Goal: Leave review/rating

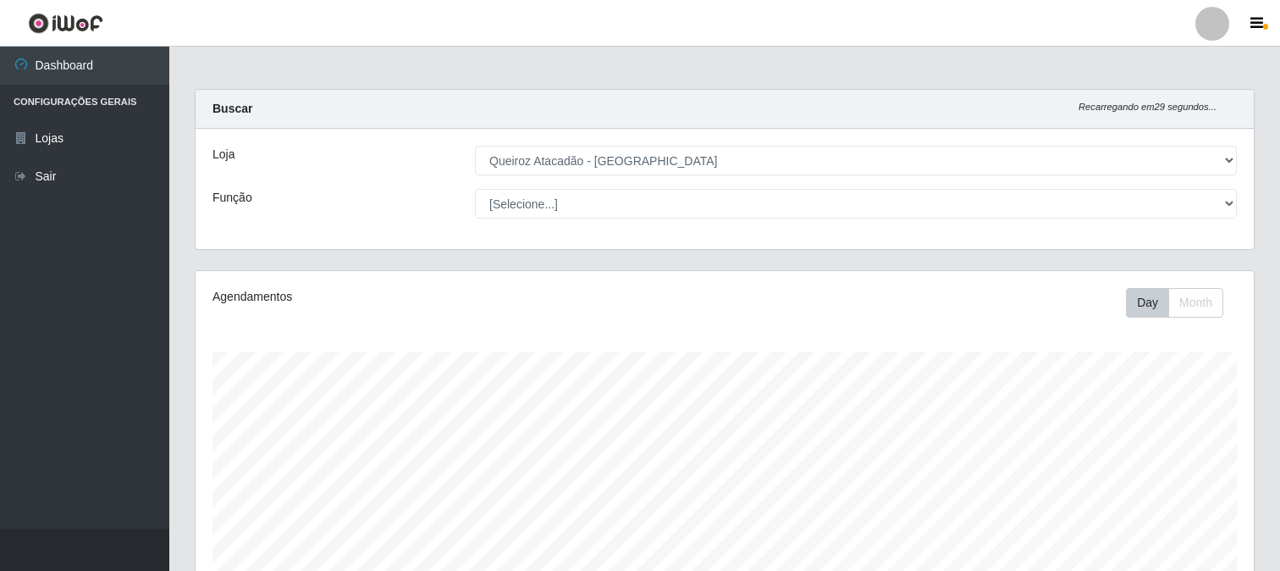
select select "464"
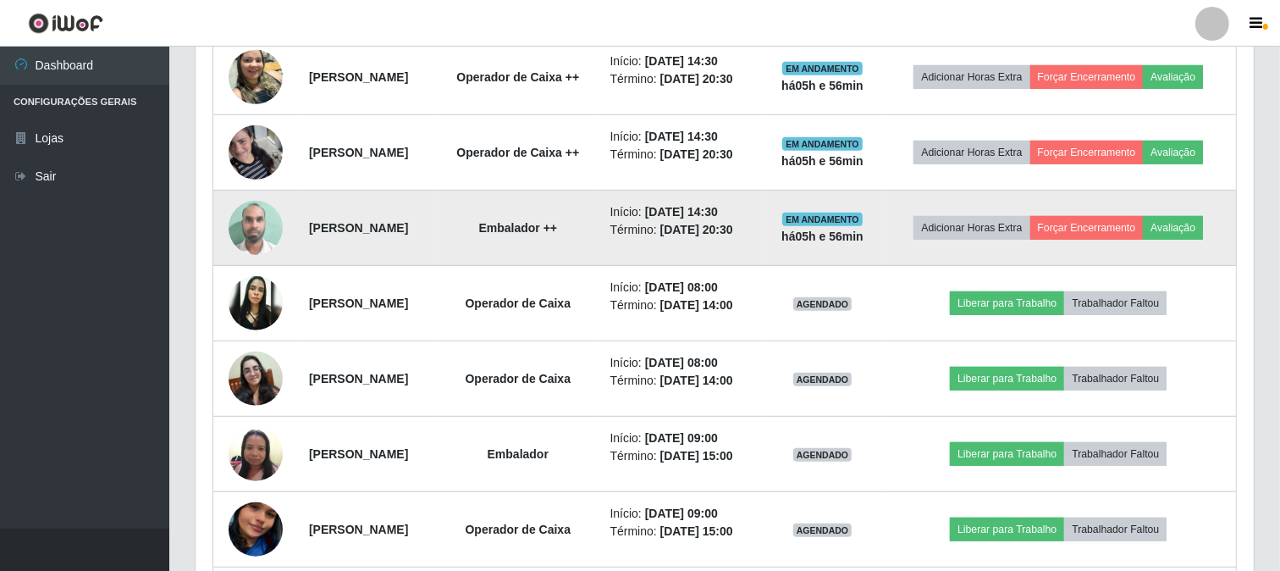
scroll to position [821, 0]
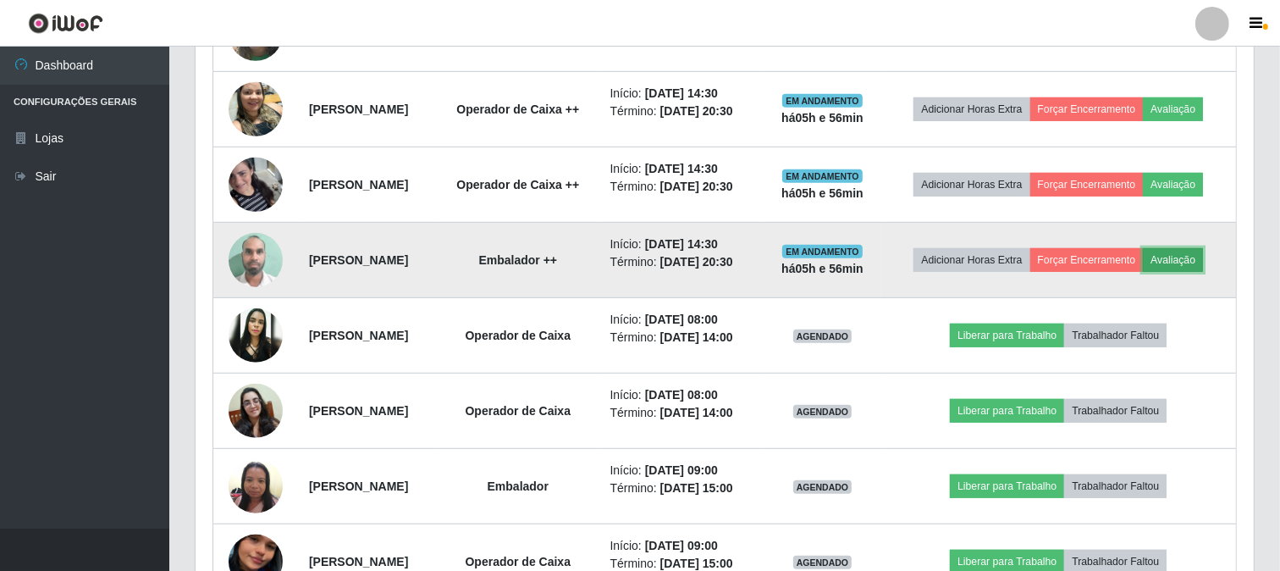
click at [1143, 272] on button "Avaliação" at bounding box center [1173, 260] width 60 height 24
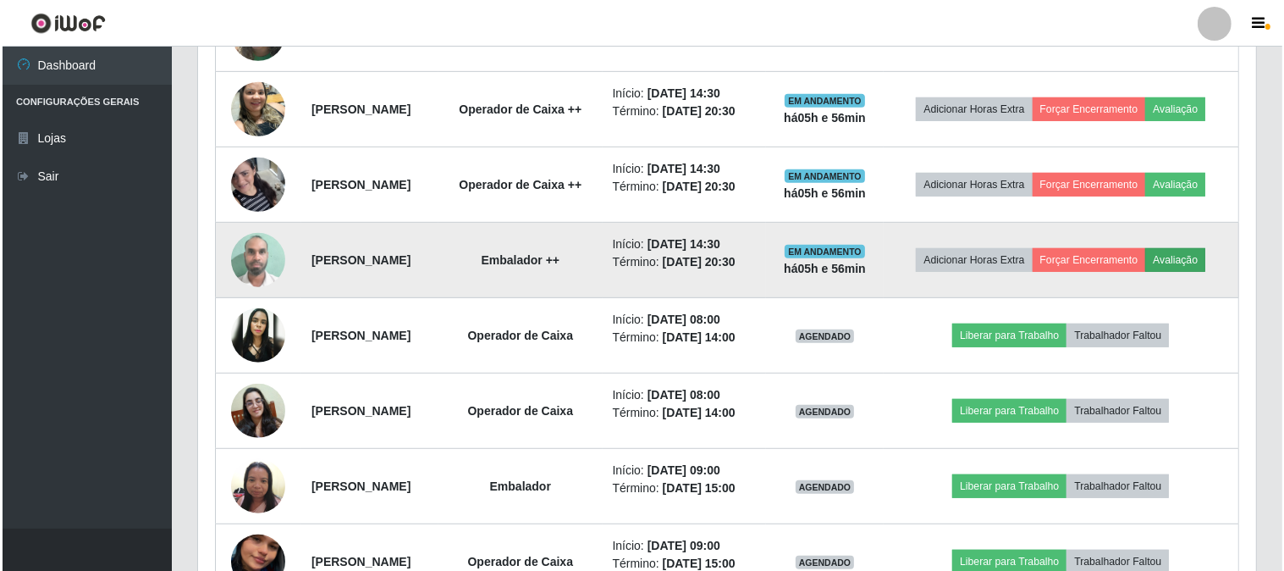
scroll to position [351, 1047]
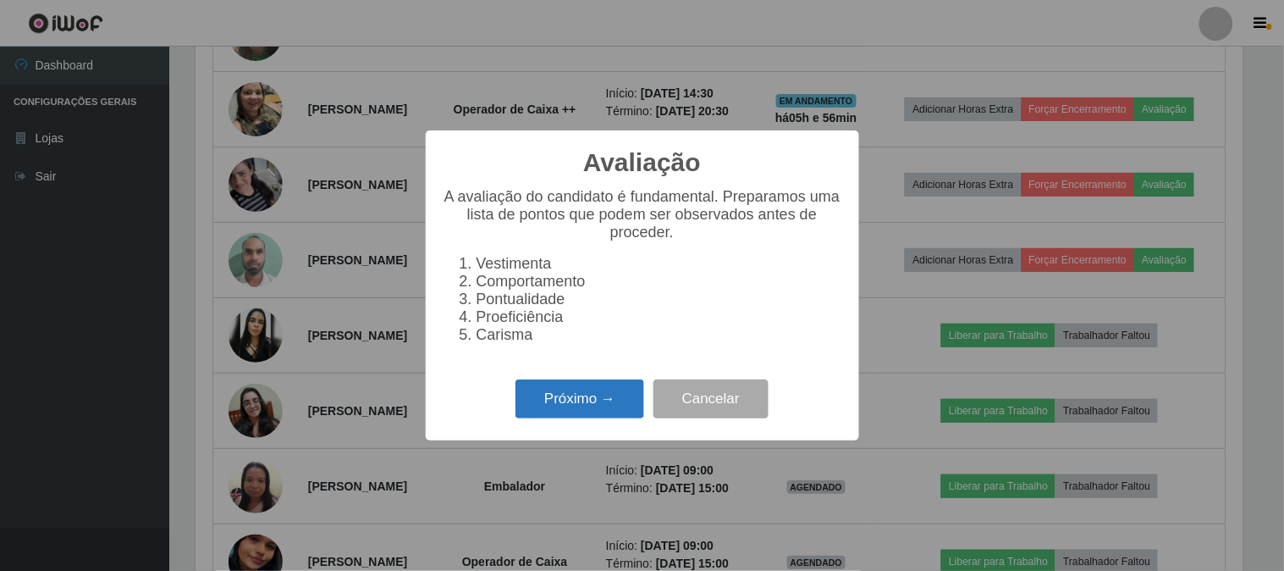
click at [531, 405] on button "Próximo →" at bounding box center [580, 399] width 129 height 40
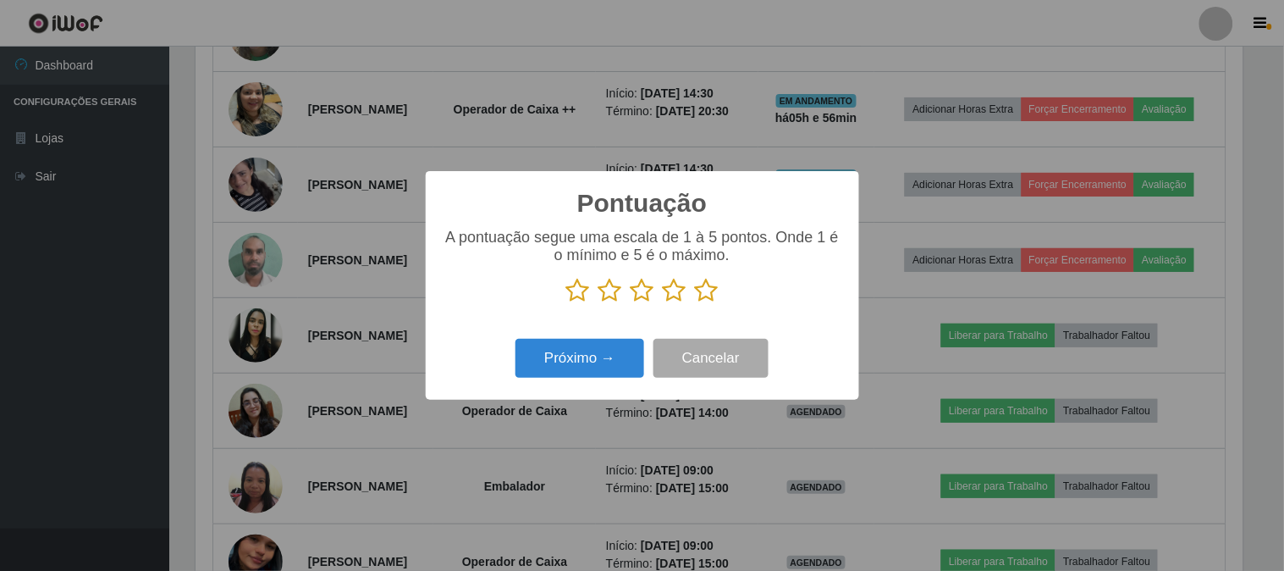
scroll to position [846349, 845652]
click at [701, 291] on icon at bounding box center [707, 290] width 24 height 25
click at [695, 303] on input "radio" at bounding box center [695, 303] width 0 height 0
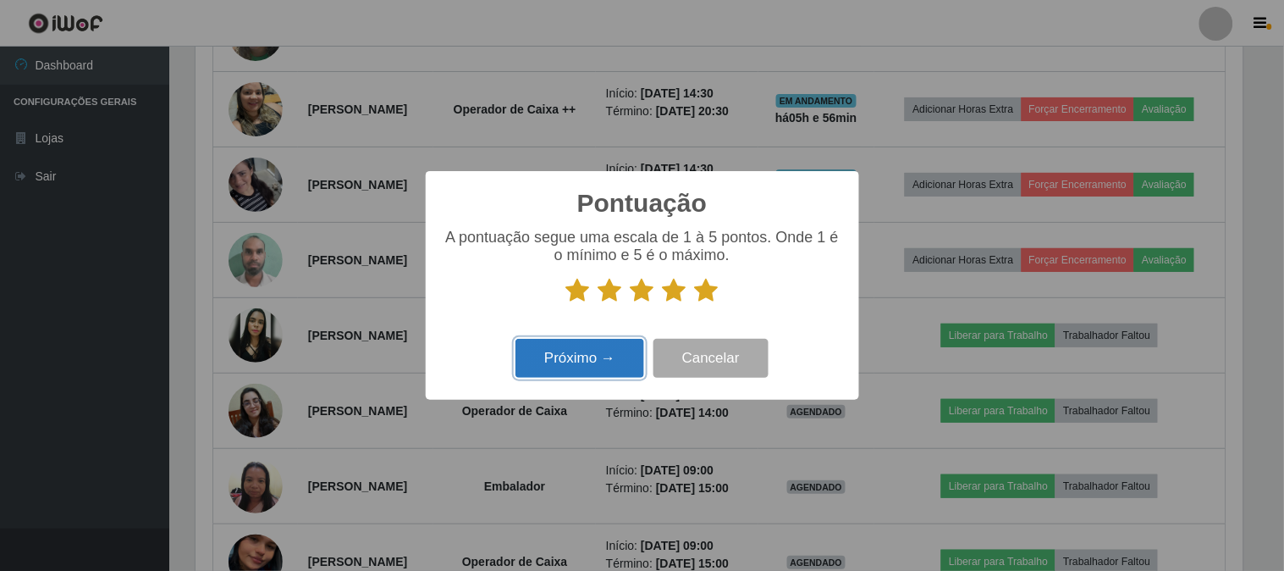
click at [620, 353] on button "Próximo →" at bounding box center [580, 359] width 129 height 40
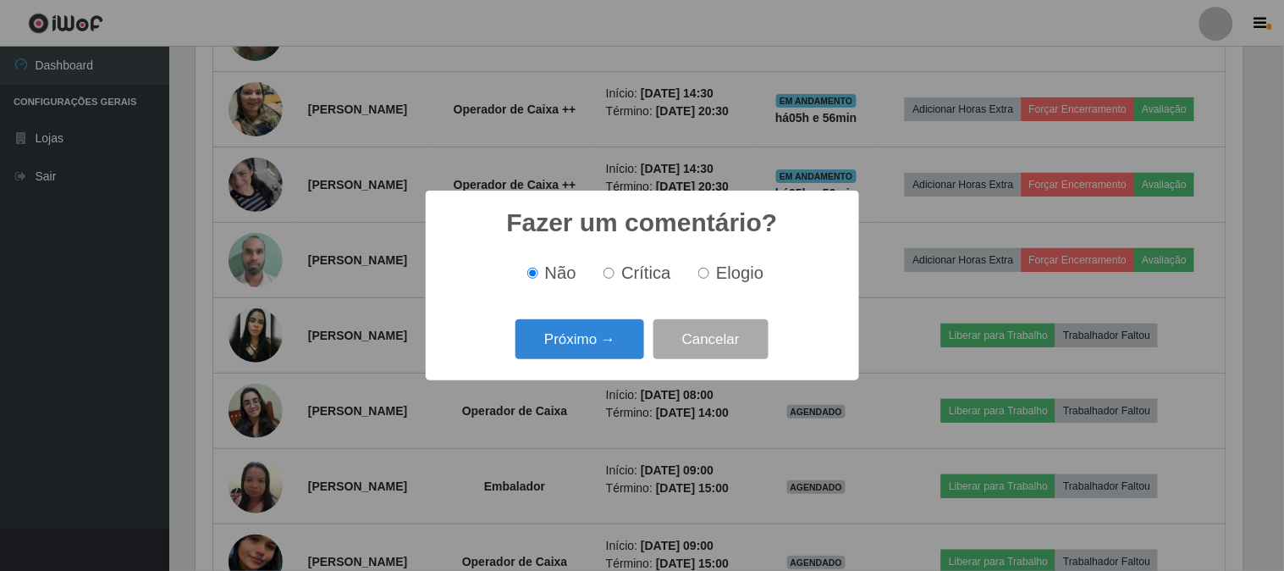
click at [620, 353] on button "Próximo →" at bounding box center [580, 339] width 129 height 40
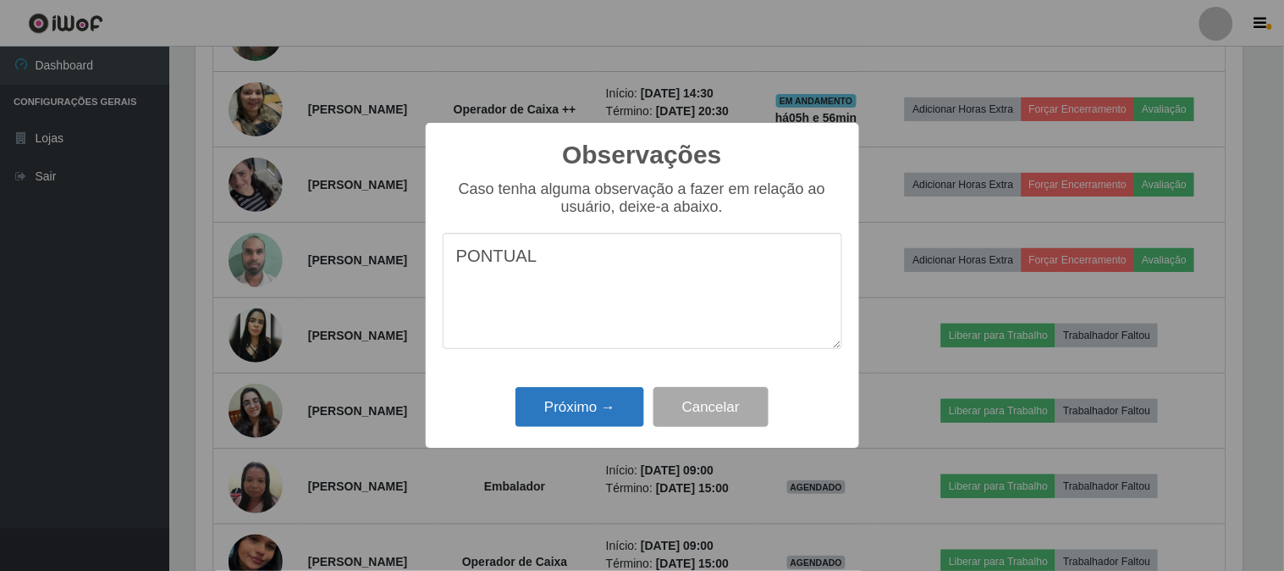
type textarea "PONTUAL"
click at [603, 400] on button "Próximo →" at bounding box center [580, 407] width 129 height 40
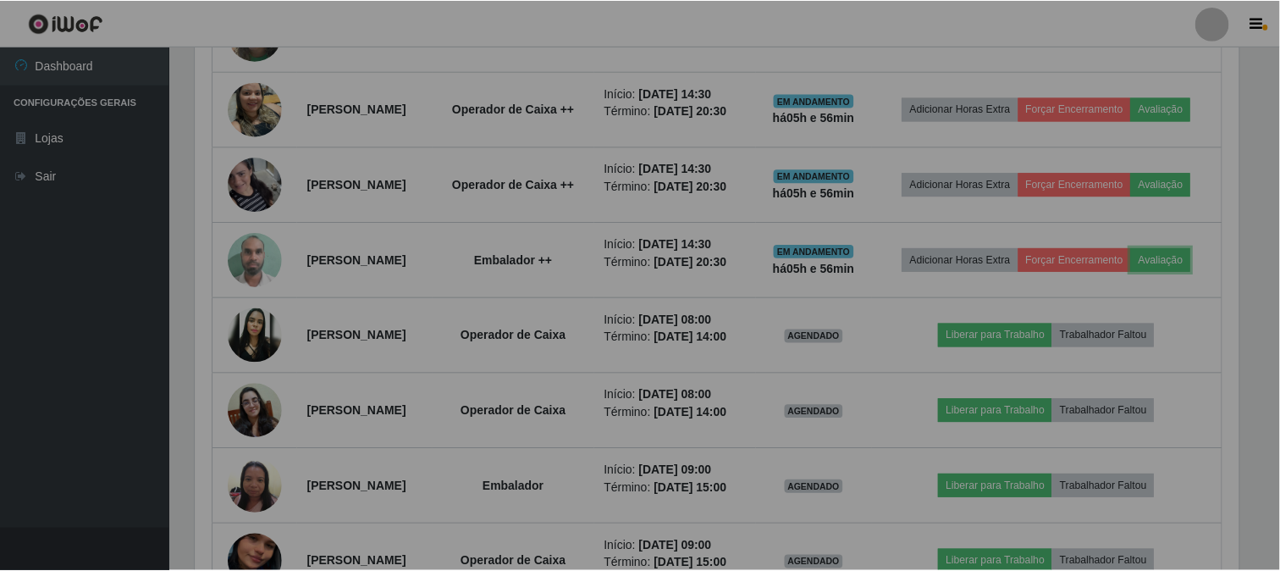
scroll to position [351, 1058]
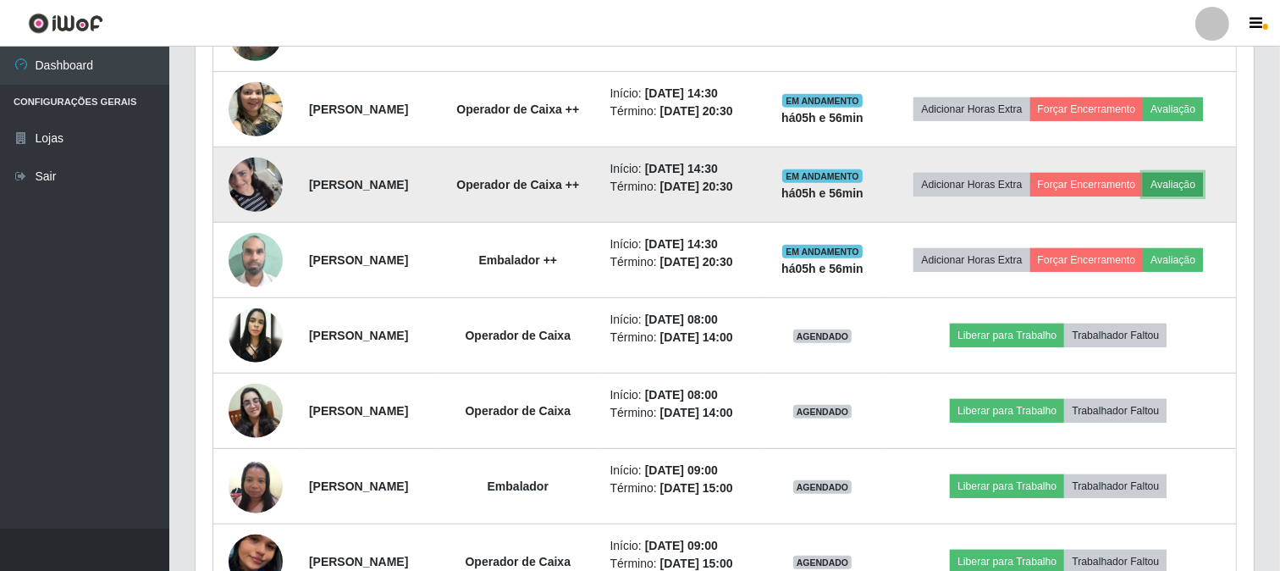
click at [1143, 196] on button "Avaliação" at bounding box center [1173, 185] width 60 height 24
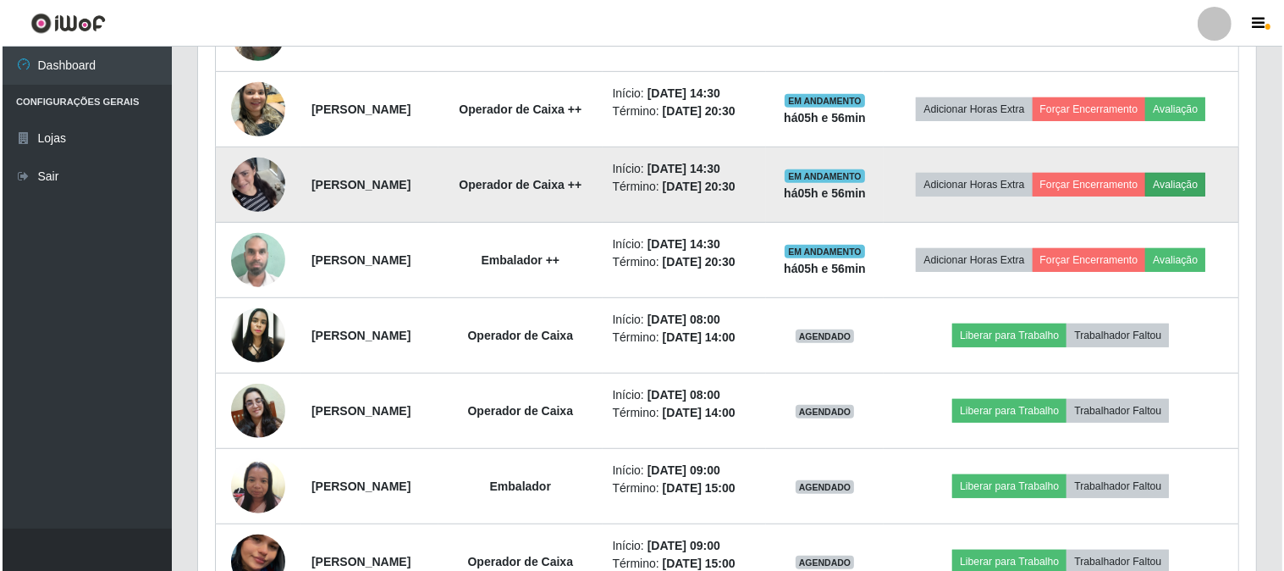
scroll to position [351, 1047]
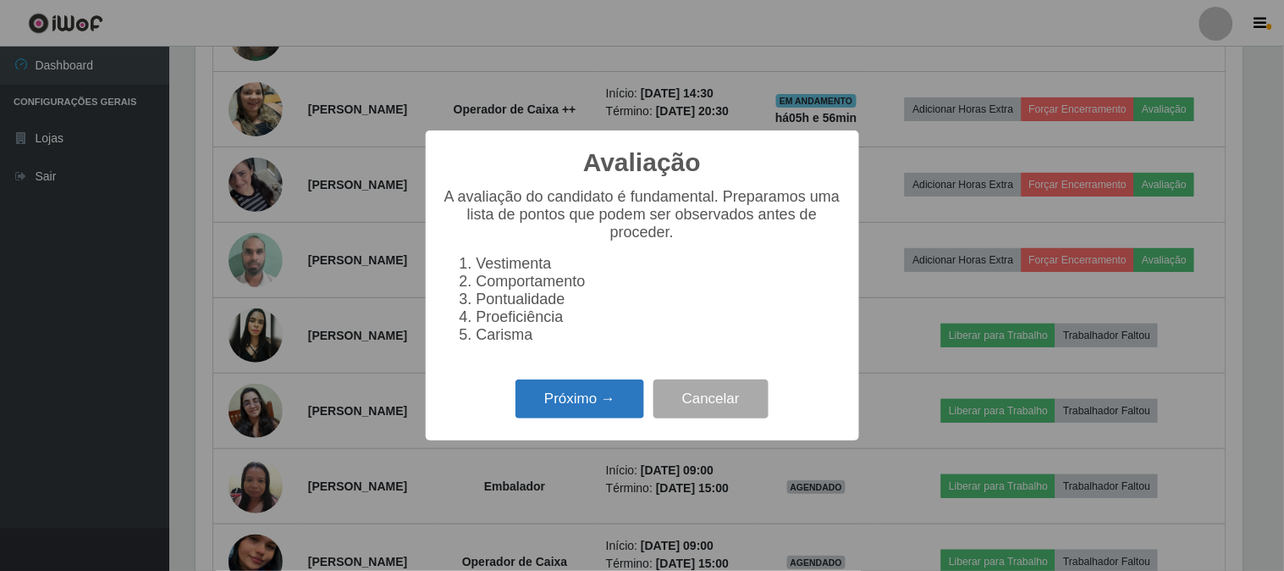
click at [578, 403] on button "Próximo →" at bounding box center [580, 399] width 129 height 40
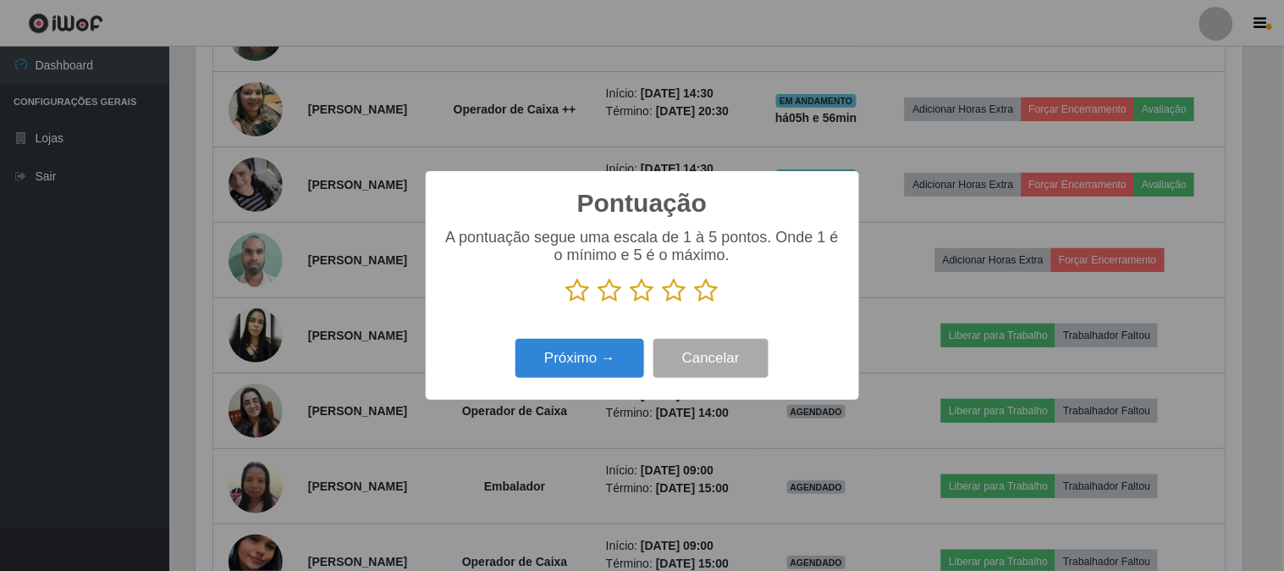
click at [712, 289] on icon at bounding box center [707, 290] width 24 height 25
click at [695, 303] on input "radio" at bounding box center [695, 303] width 0 height 0
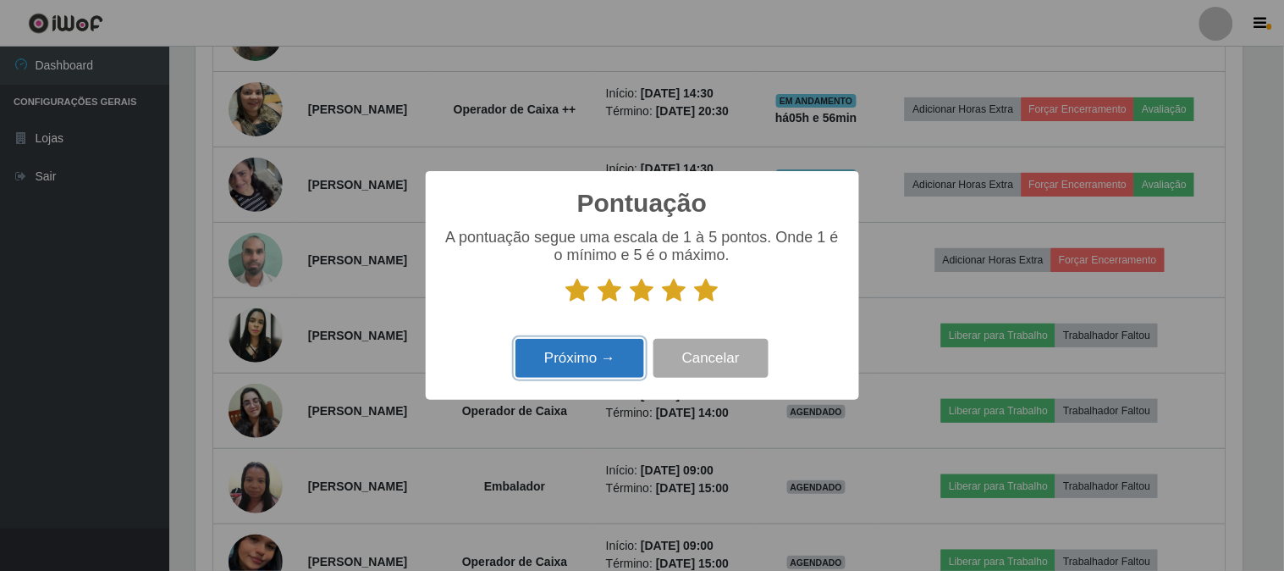
click at [594, 369] on button "Próximo →" at bounding box center [580, 359] width 129 height 40
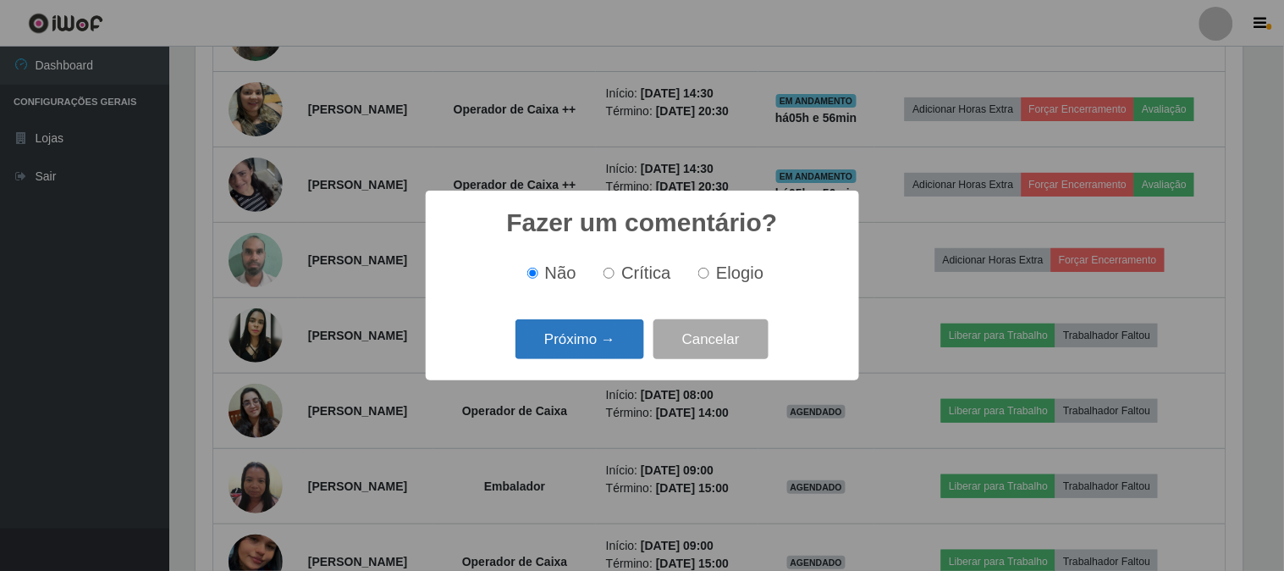
click at [590, 357] on button "Próximo →" at bounding box center [580, 339] width 129 height 40
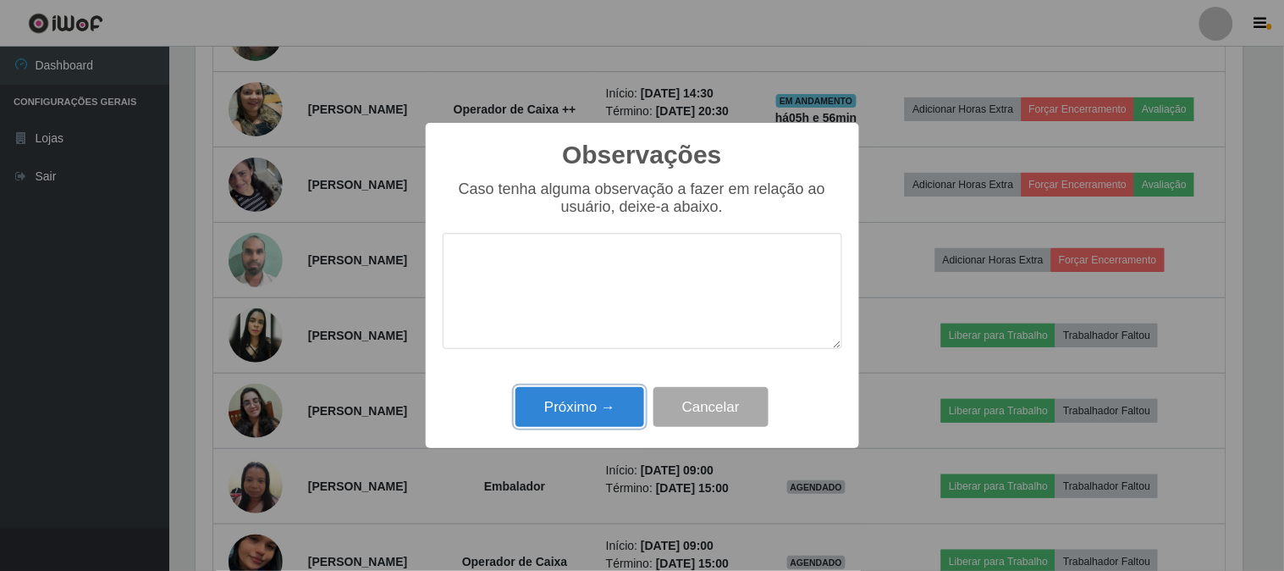
drag, startPoint x: 590, startPoint y: 396, endPoint x: 628, endPoint y: 383, distance: 40.4
click at [602, 395] on button "Próximo →" at bounding box center [580, 407] width 129 height 40
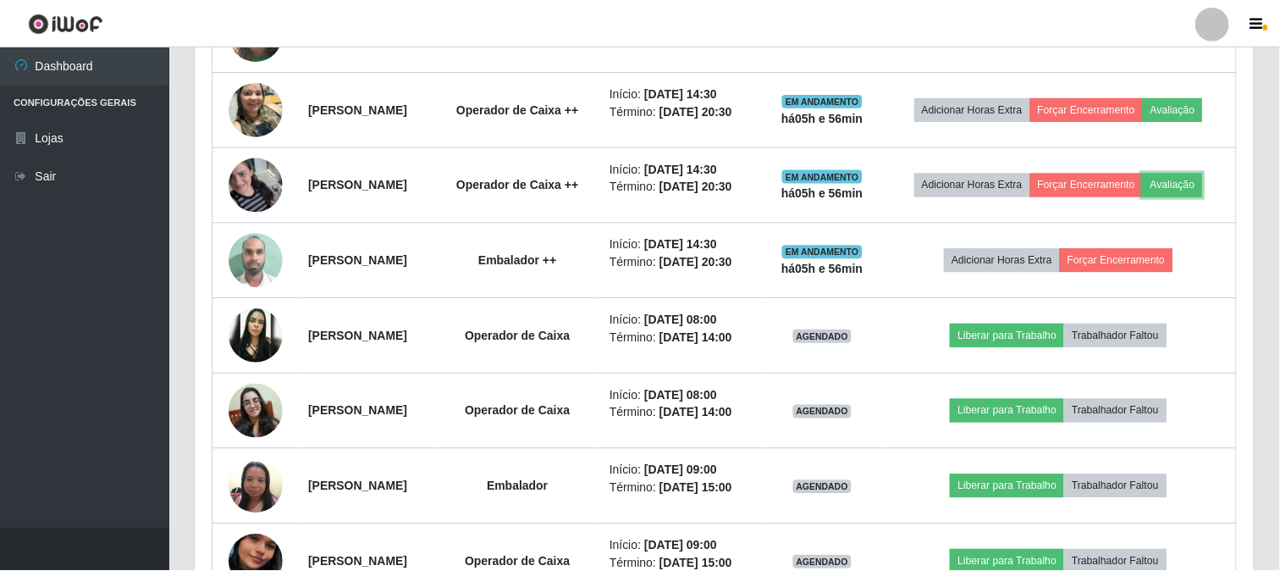
scroll to position [351, 1058]
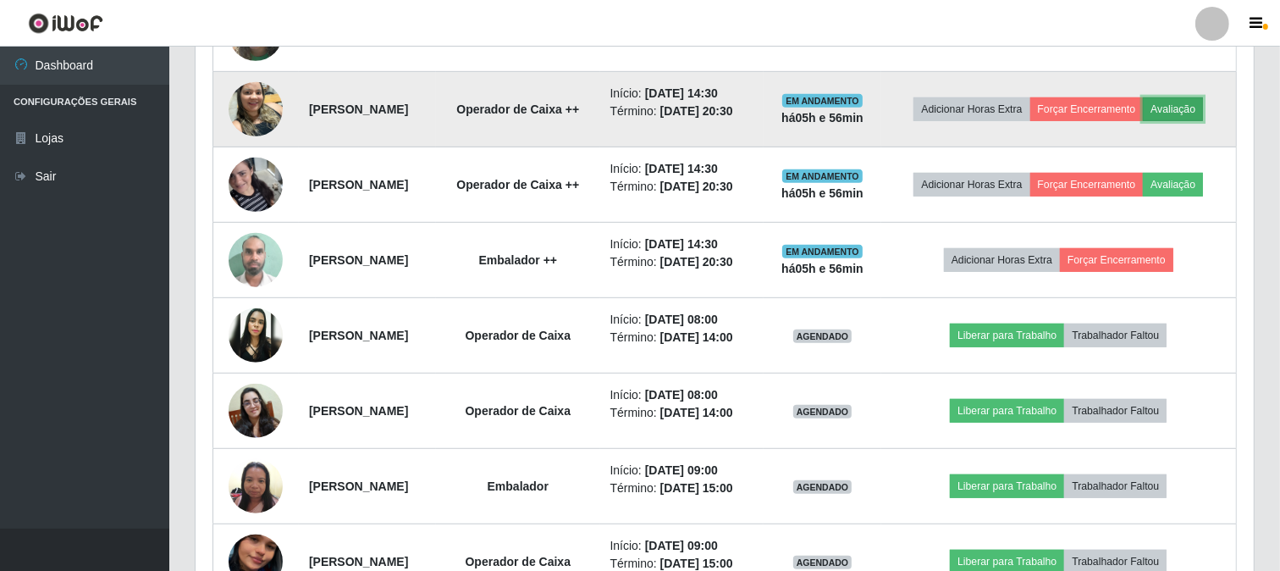
click at [1143, 121] on button "Avaliação" at bounding box center [1173, 109] width 60 height 24
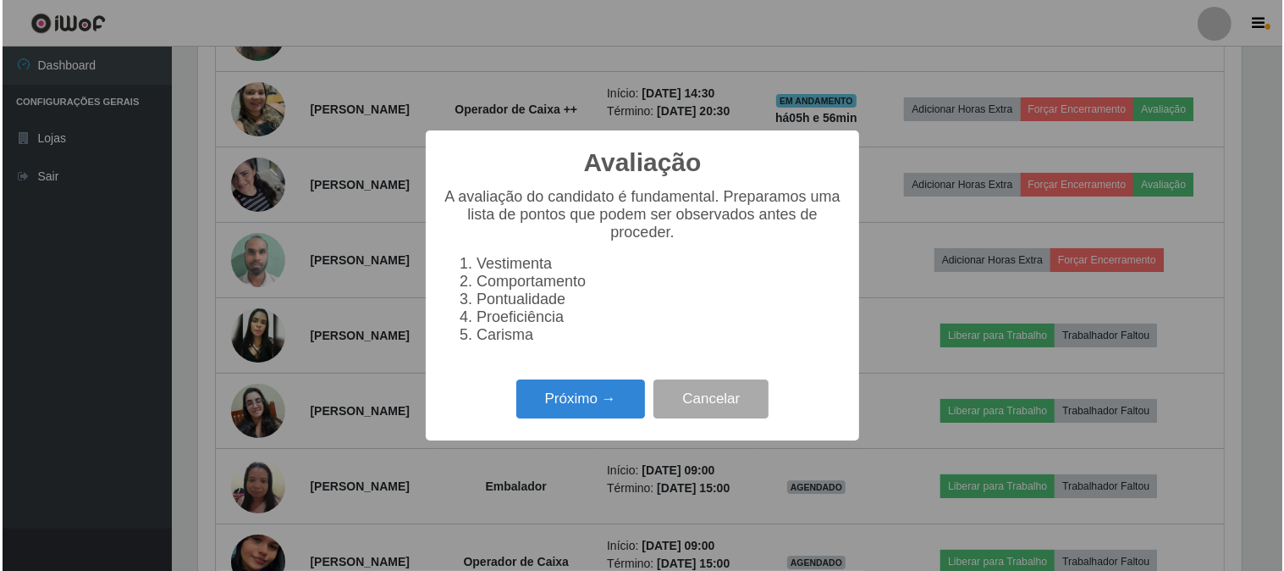
scroll to position [351, 1047]
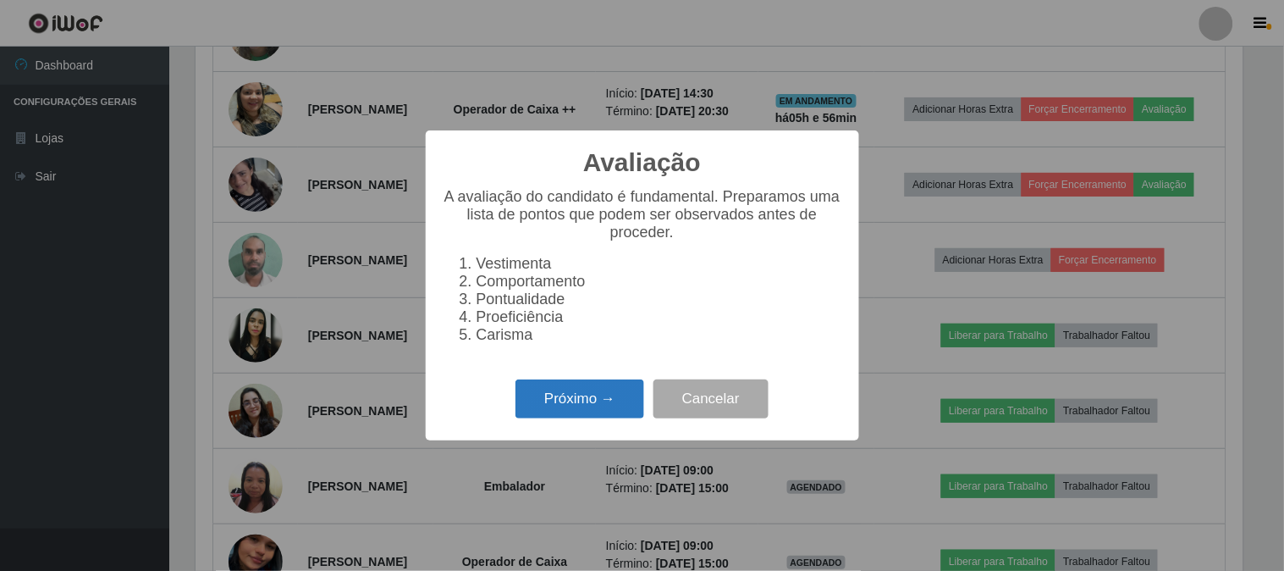
click at [608, 402] on button "Próximo →" at bounding box center [580, 399] width 129 height 40
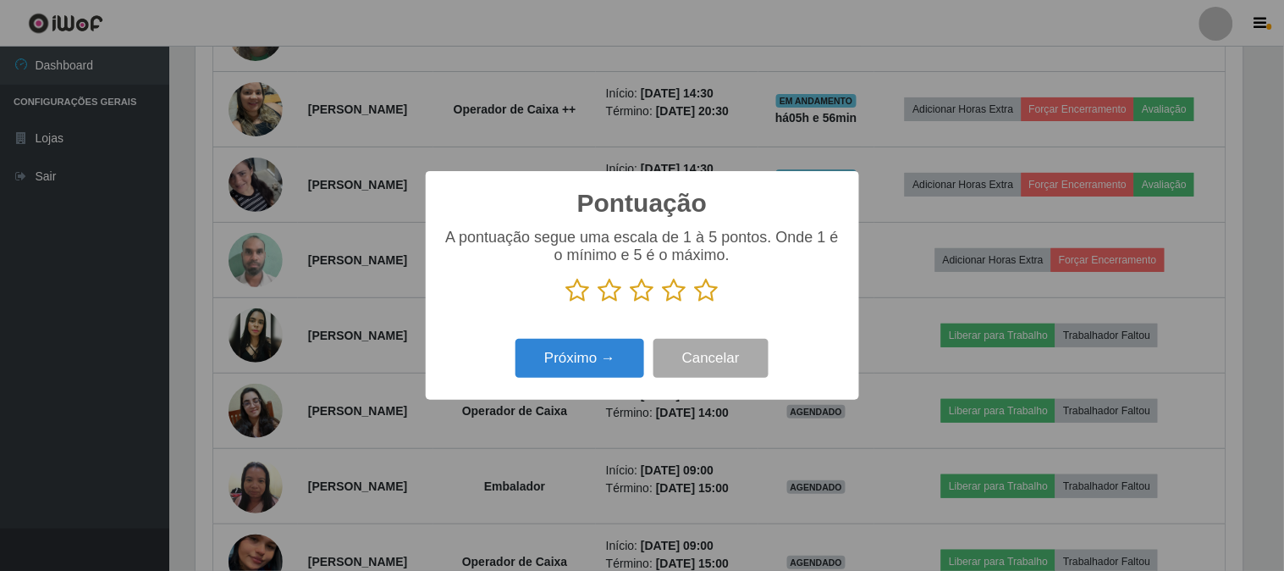
click at [704, 289] on icon at bounding box center [707, 290] width 24 height 25
click at [695, 303] on input "radio" at bounding box center [695, 303] width 0 height 0
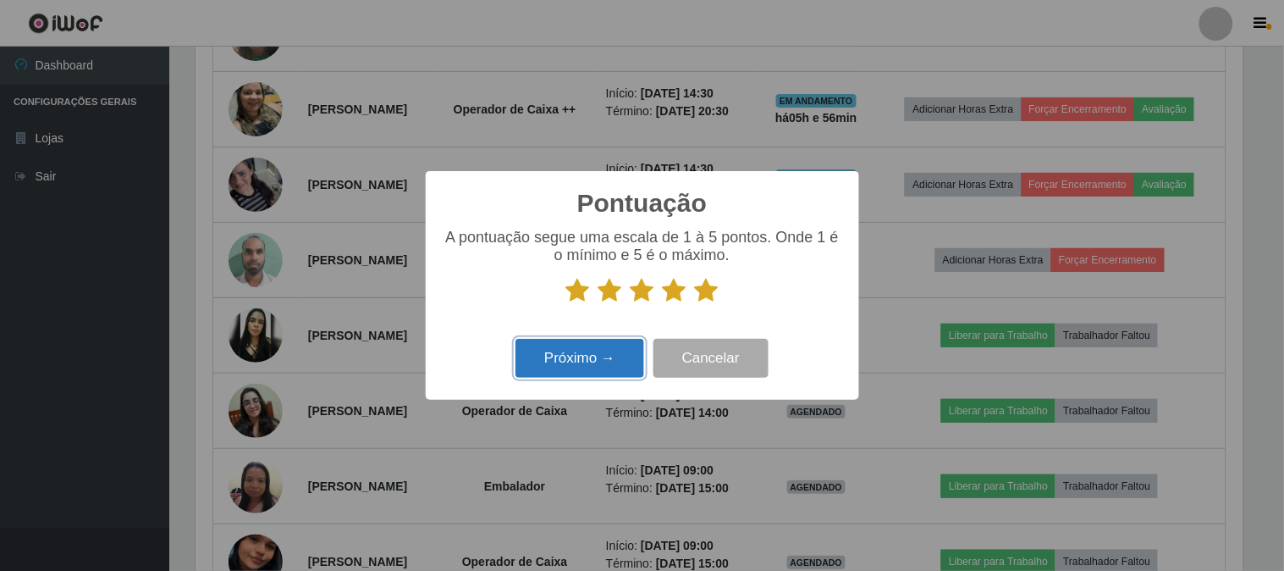
click at [582, 378] on button "Próximo →" at bounding box center [580, 359] width 129 height 40
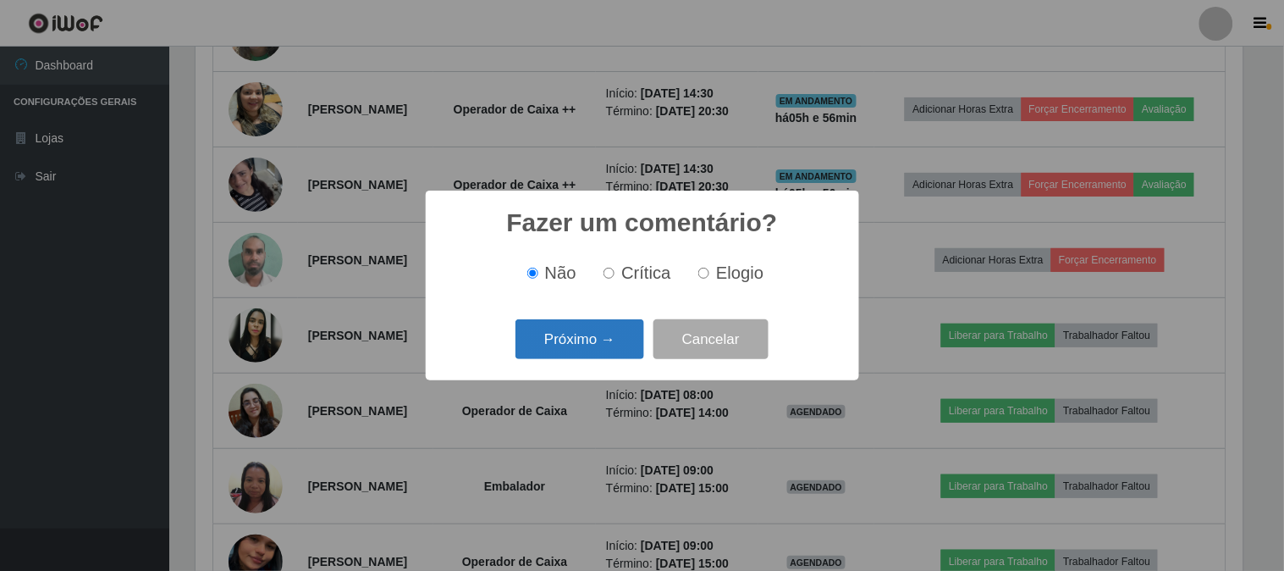
click at [597, 347] on button "Próximo →" at bounding box center [580, 339] width 129 height 40
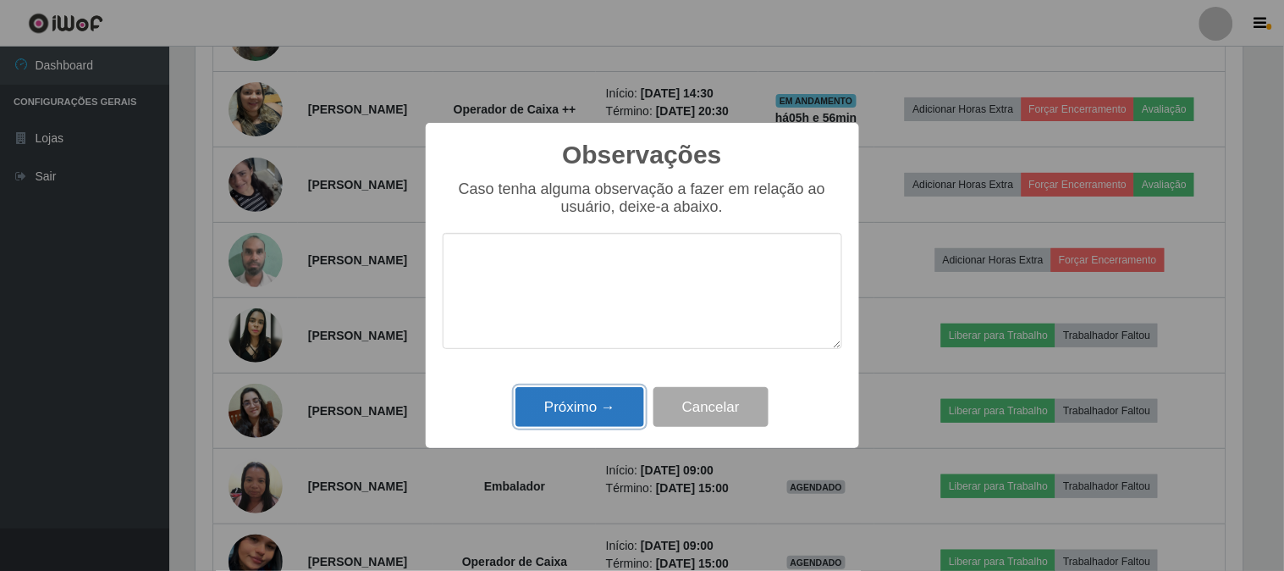
click at [582, 396] on button "Próximo →" at bounding box center [580, 407] width 129 height 40
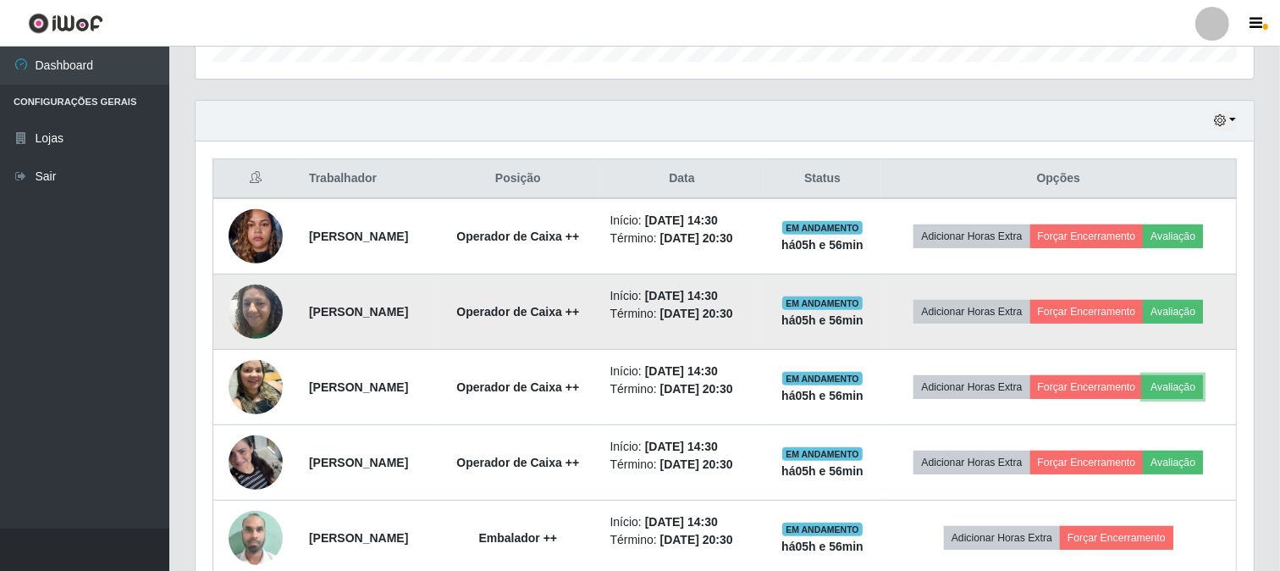
scroll to position [539, 0]
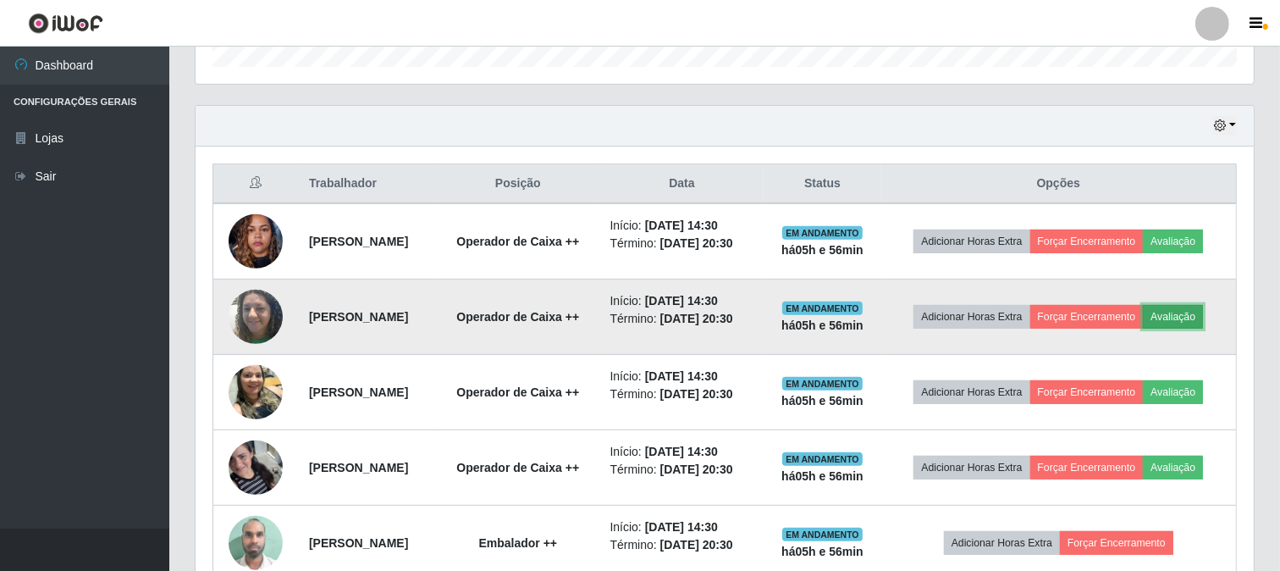
click at [1143, 329] on button "Avaliação" at bounding box center [1173, 317] width 60 height 24
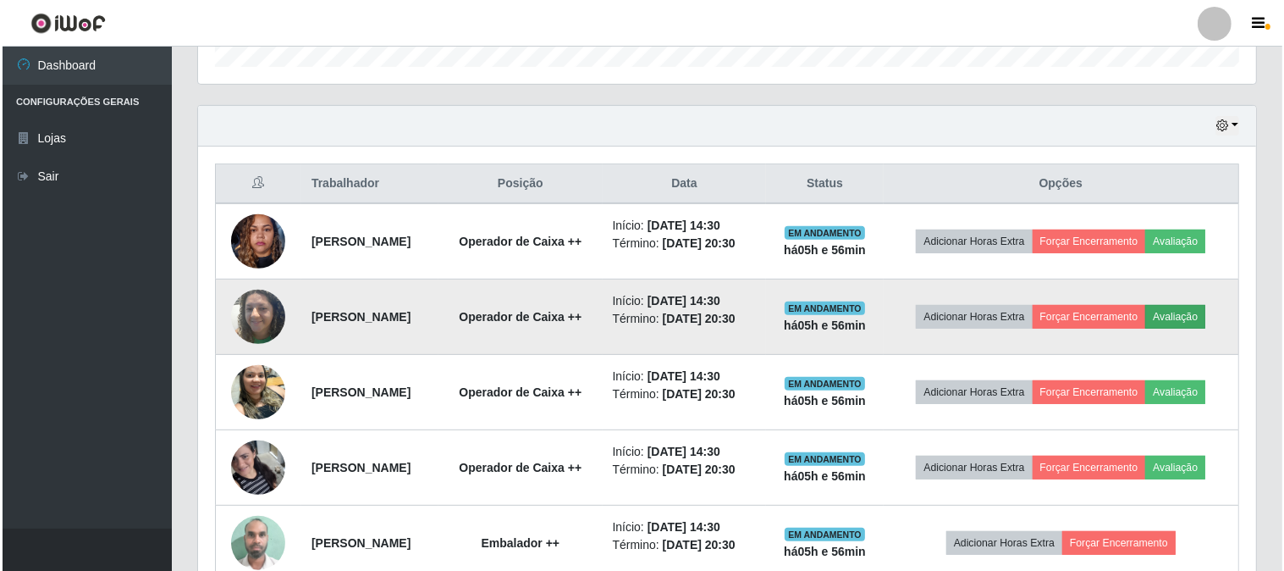
scroll to position [351, 1047]
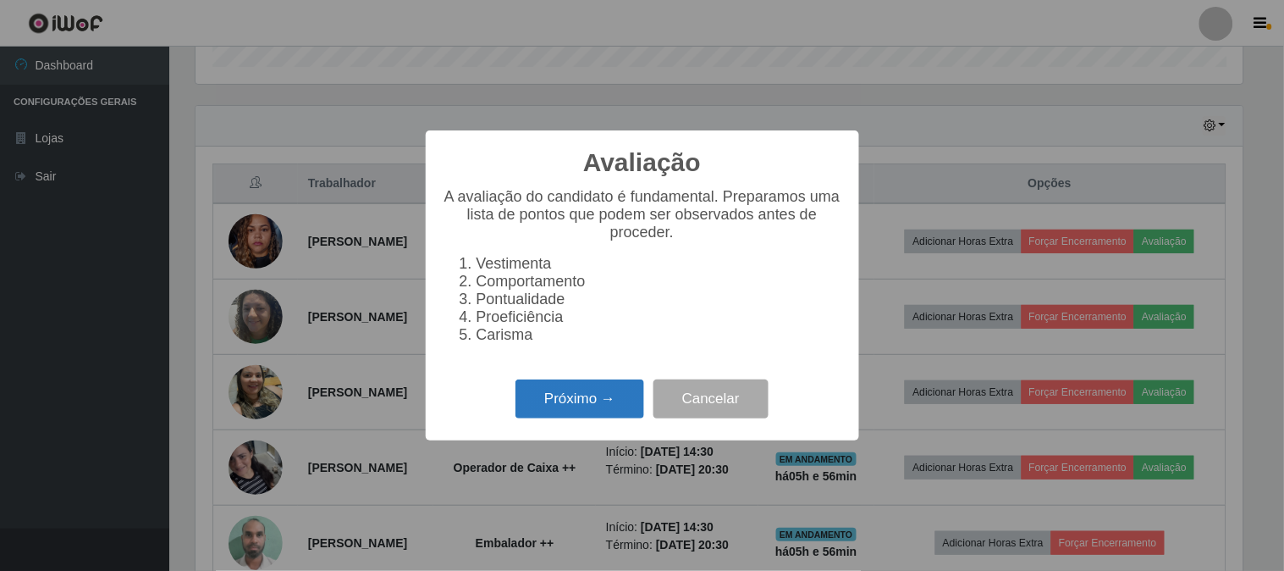
click at [629, 400] on button "Próximo →" at bounding box center [580, 399] width 129 height 40
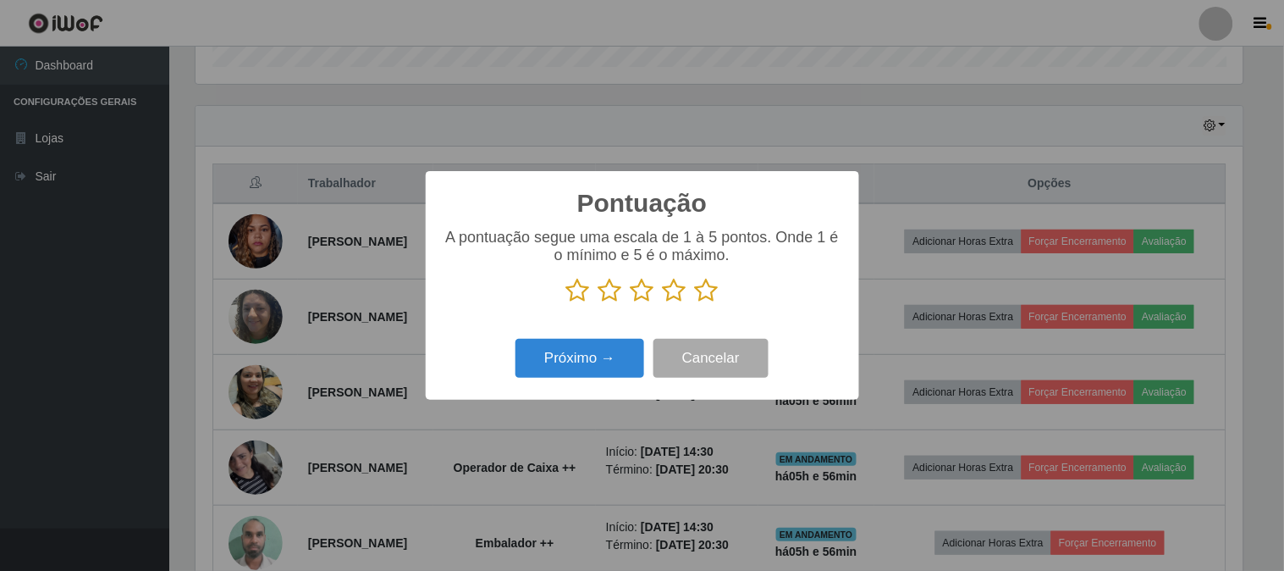
scroll to position [846349, 845652]
click at [708, 289] on icon at bounding box center [707, 290] width 24 height 25
click at [695, 303] on input "radio" at bounding box center [695, 303] width 0 height 0
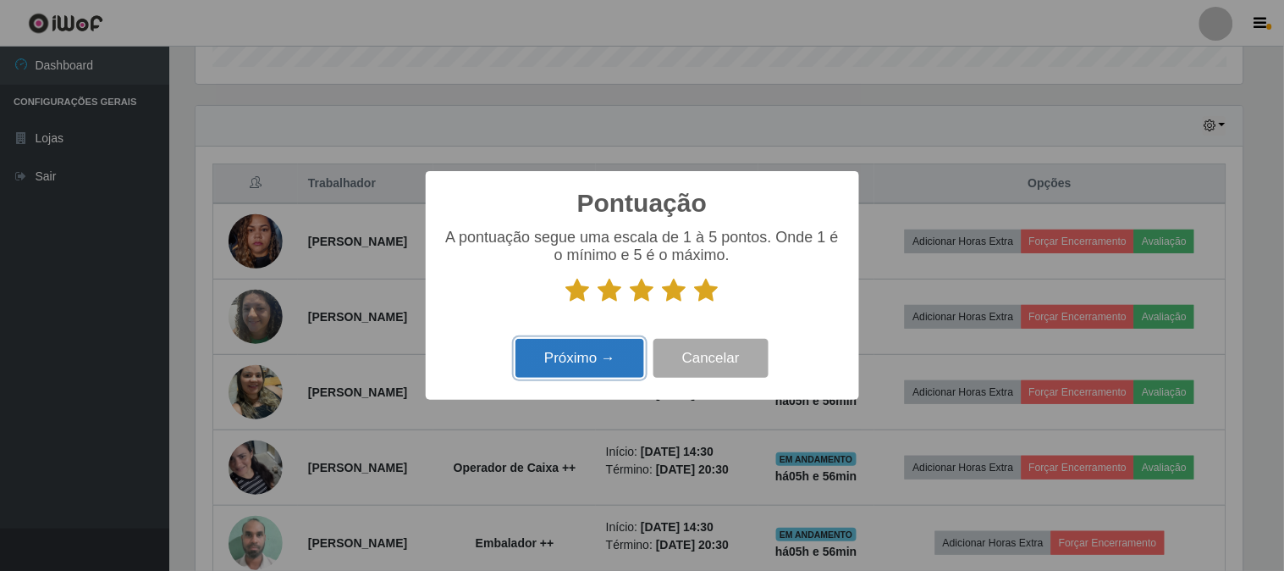
click at [597, 358] on button "Próximo →" at bounding box center [580, 359] width 129 height 40
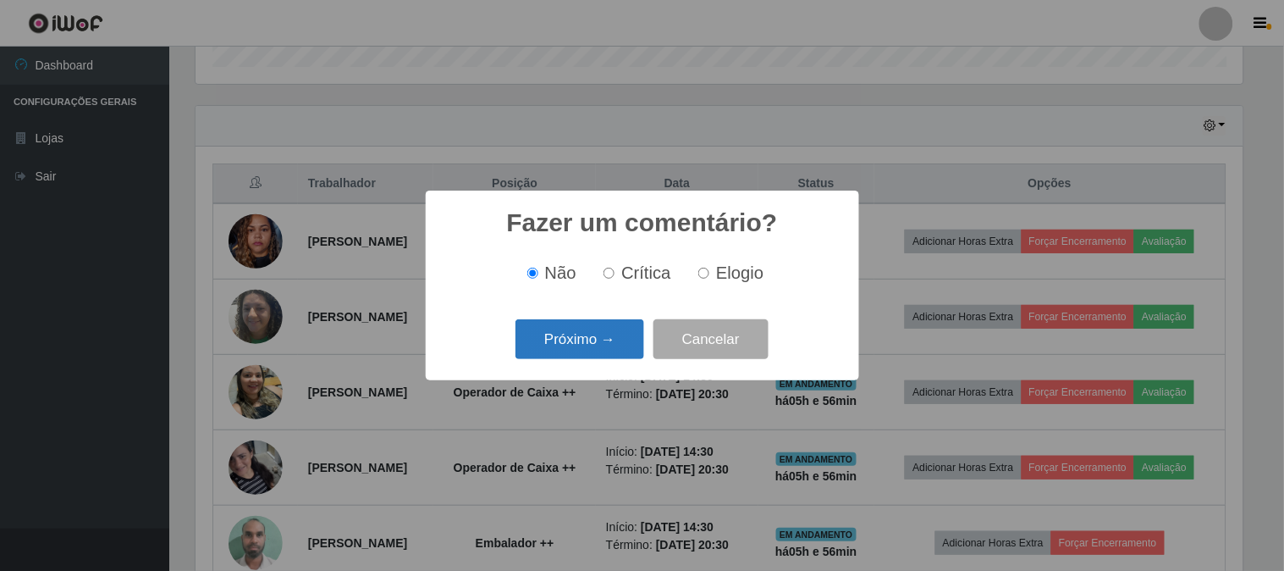
click at [619, 339] on button "Próximo →" at bounding box center [580, 339] width 129 height 40
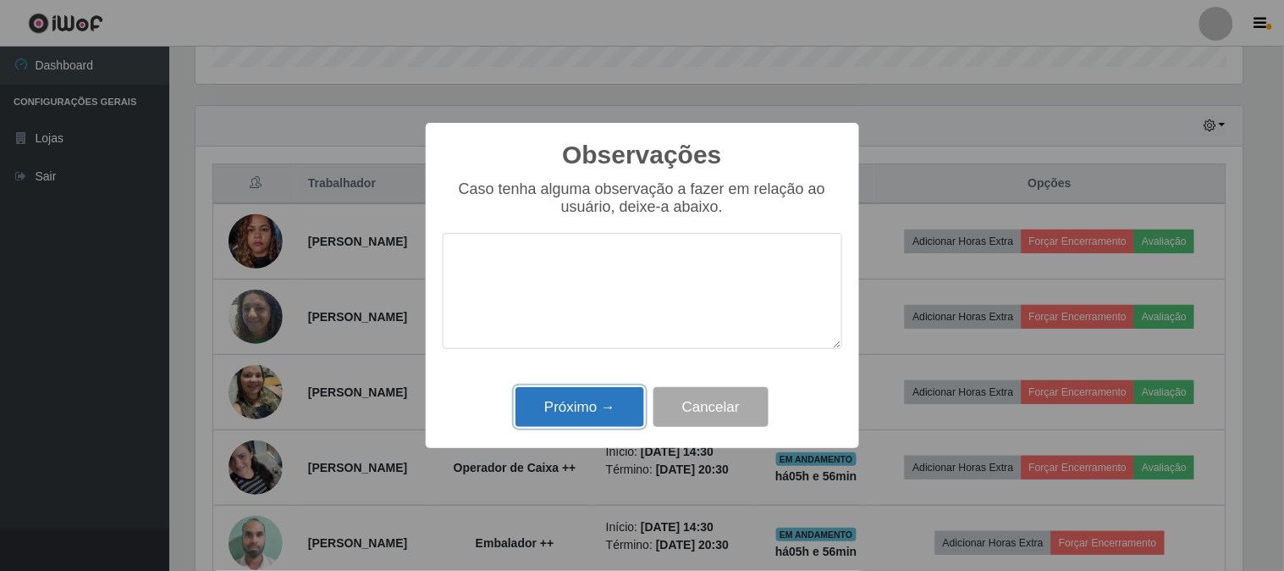
click at [602, 406] on button "Próximo →" at bounding box center [580, 407] width 129 height 40
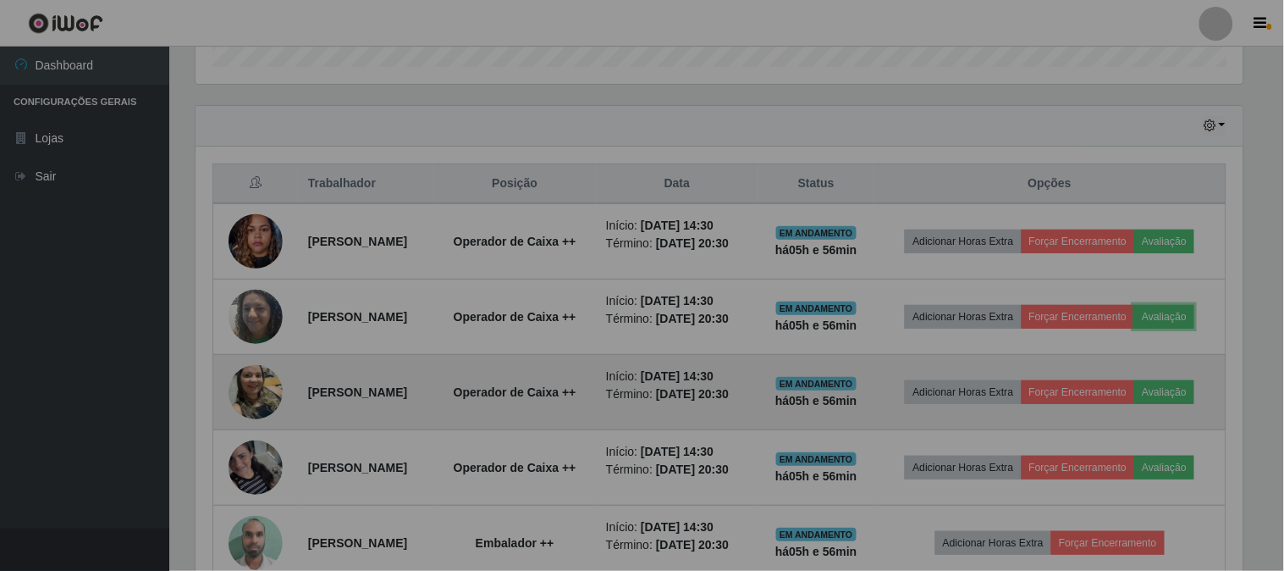
scroll to position [351, 1058]
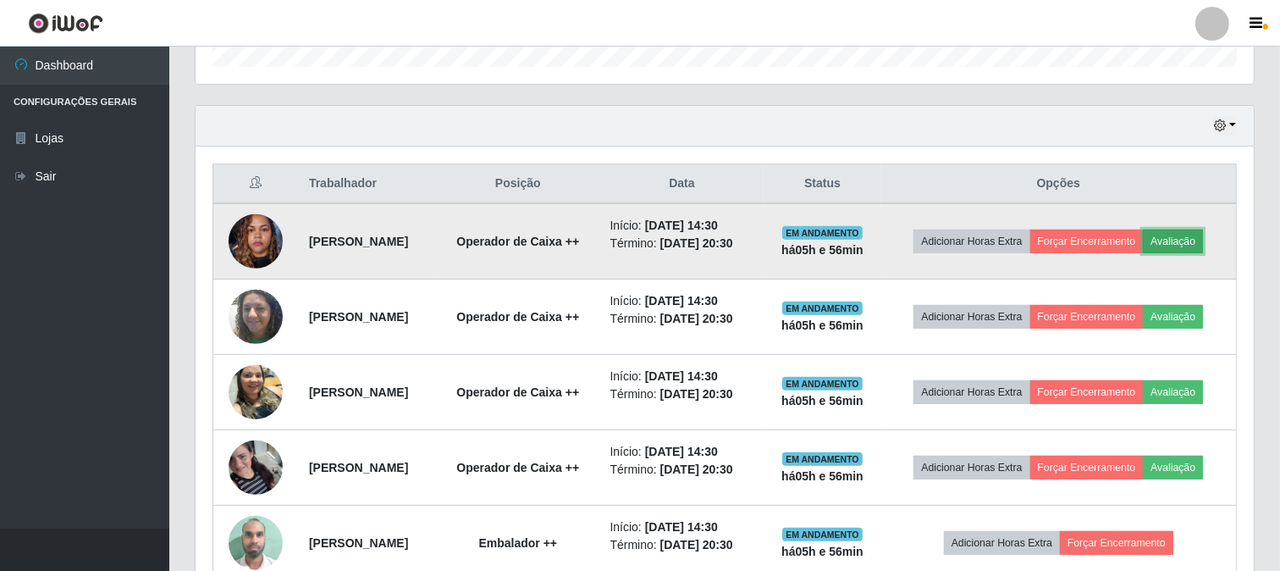
click at [1143, 253] on button "Avaliação" at bounding box center [1173, 241] width 60 height 24
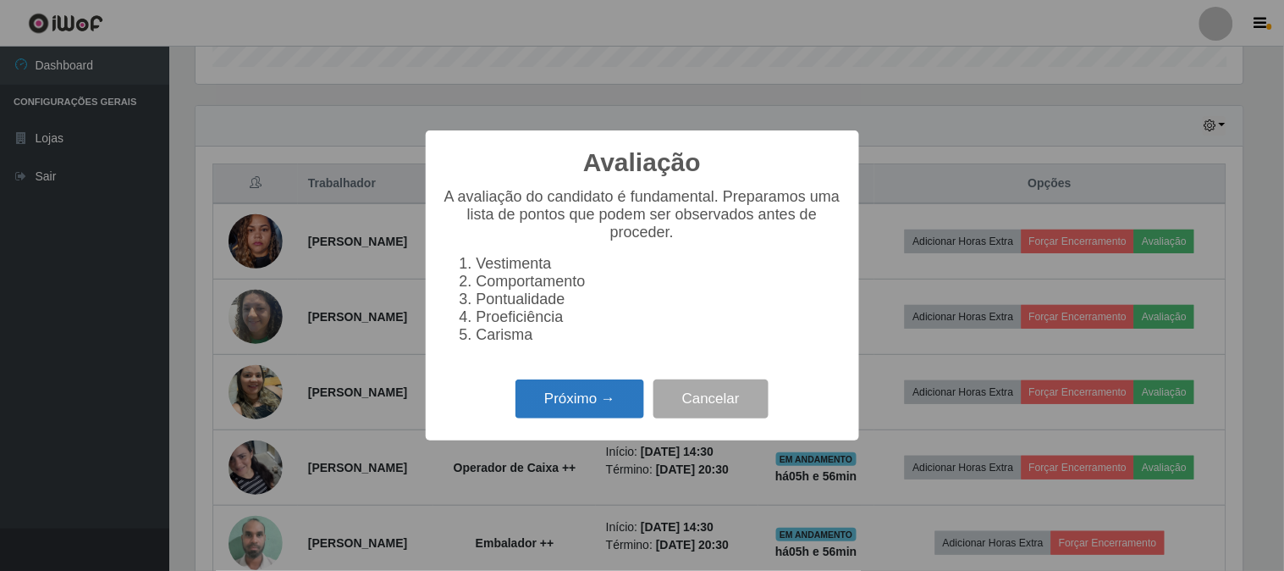
click at [571, 405] on button "Próximo →" at bounding box center [580, 399] width 129 height 40
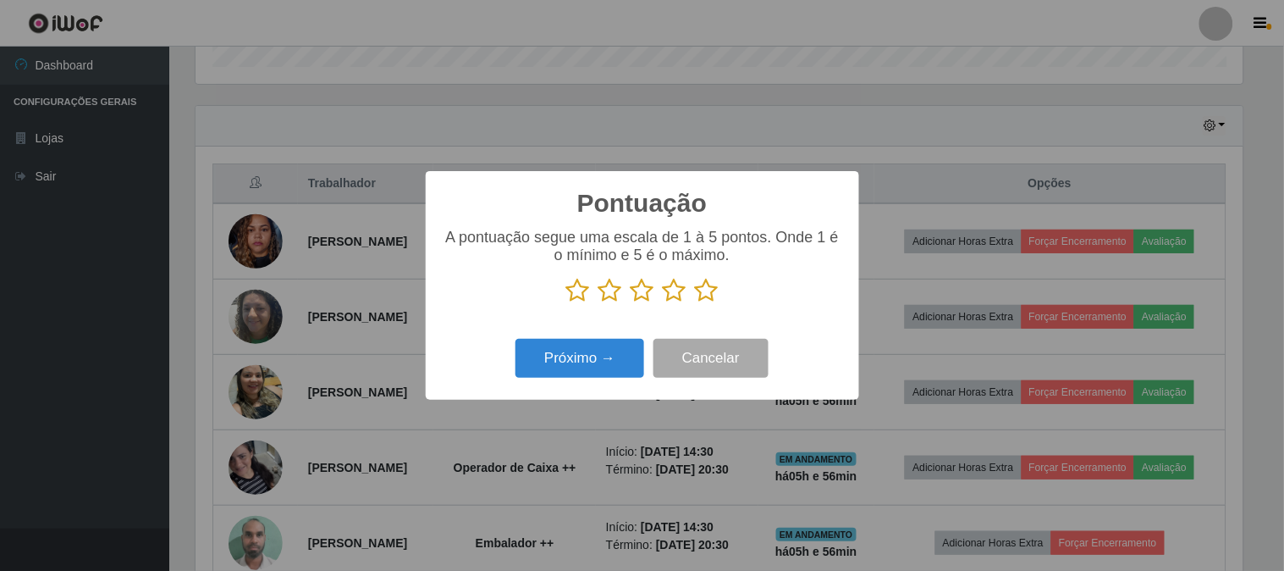
click at [705, 289] on icon at bounding box center [707, 290] width 24 height 25
click at [695, 303] on input "radio" at bounding box center [695, 303] width 0 height 0
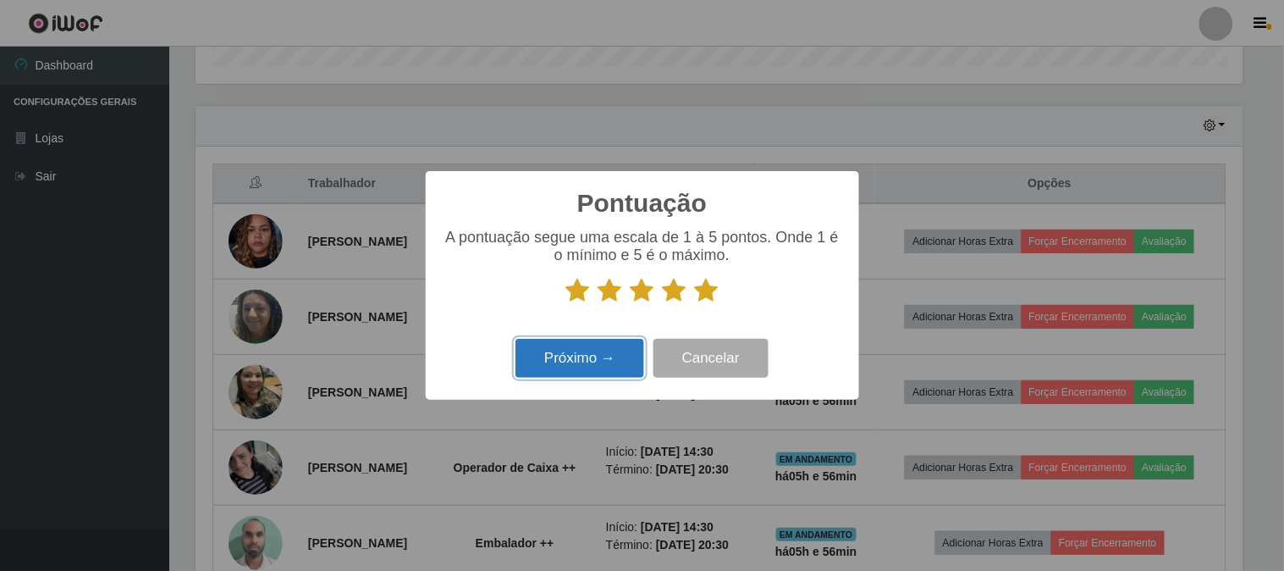
click at [594, 367] on button "Próximo →" at bounding box center [580, 359] width 129 height 40
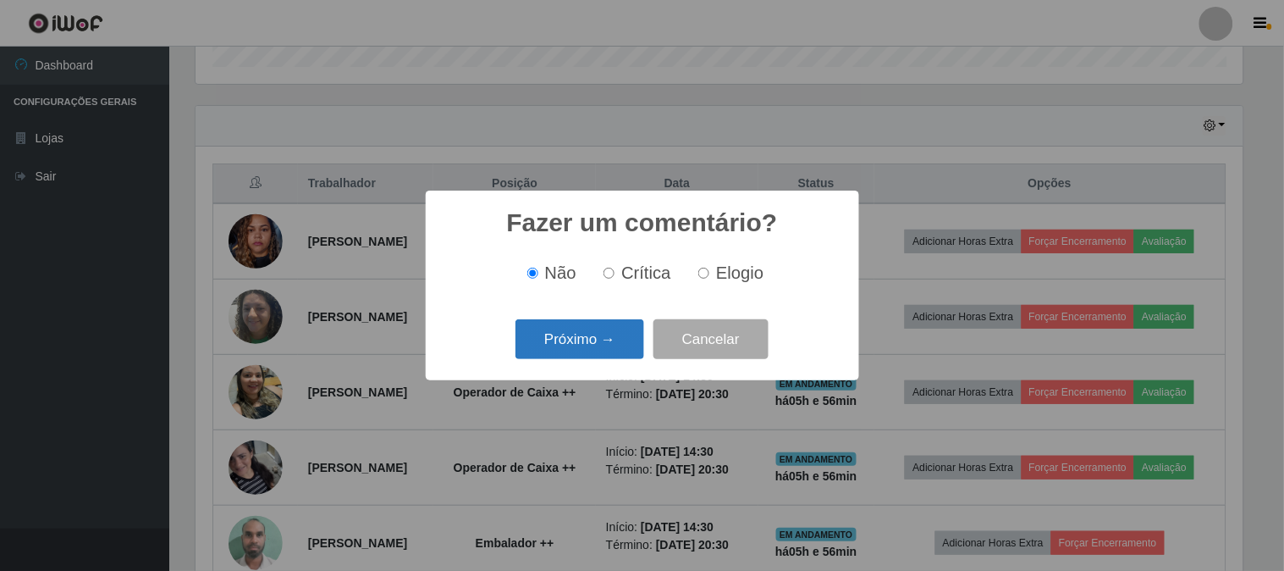
click at [594, 354] on button "Próximo →" at bounding box center [580, 339] width 129 height 40
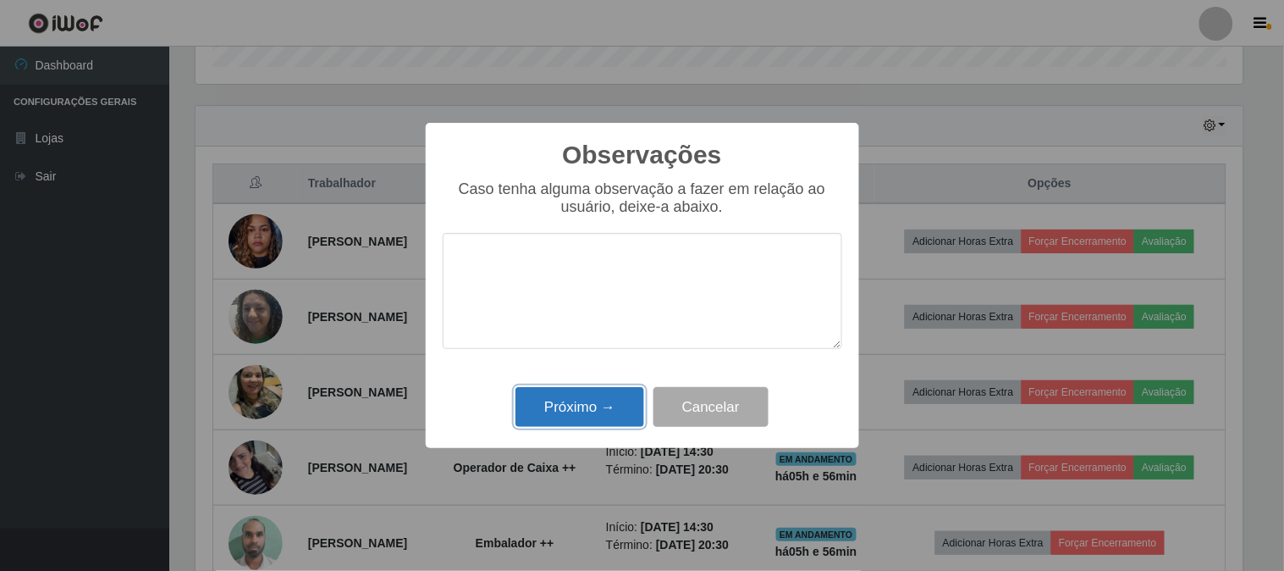
click at [585, 405] on button "Próximo →" at bounding box center [580, 407] width 129 height 40
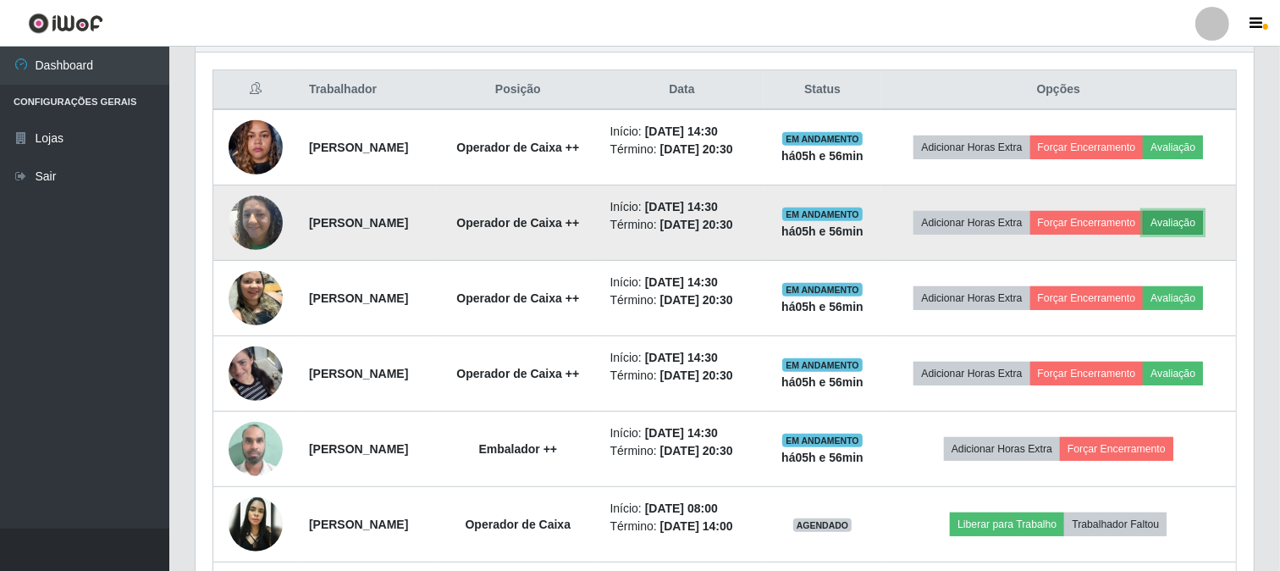
click at [1143, 235] on button "Avaliação" at bounding box center [1173, 223] width 60 height 24
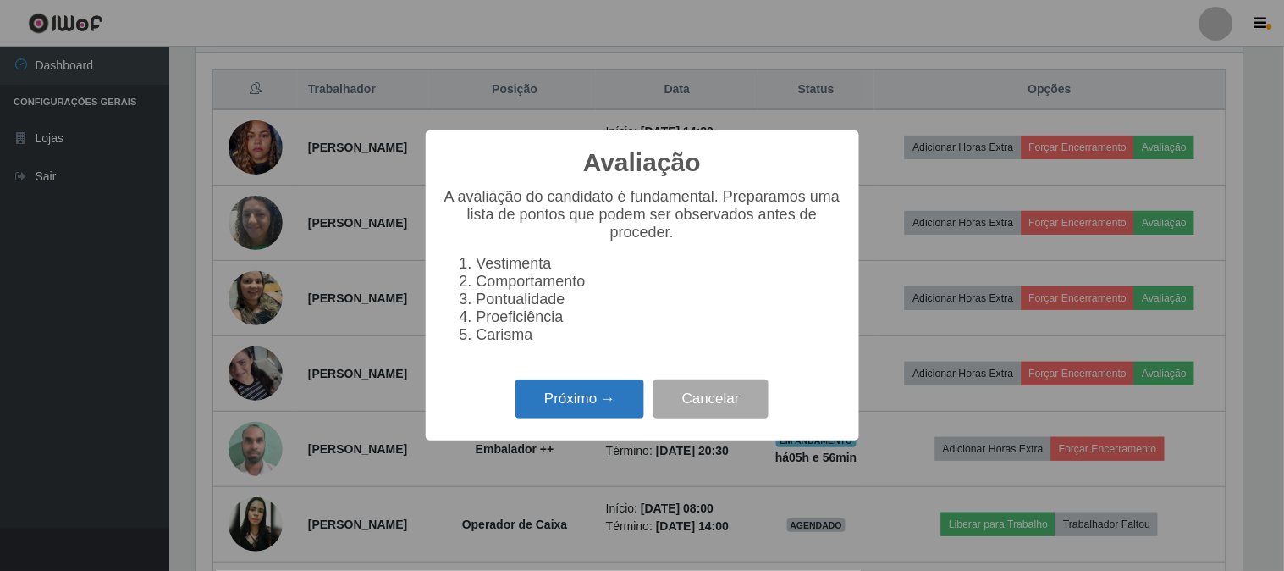
click at [562, 393] on button "Próximo →" at bounding box center [580, 399] width 129 height 40
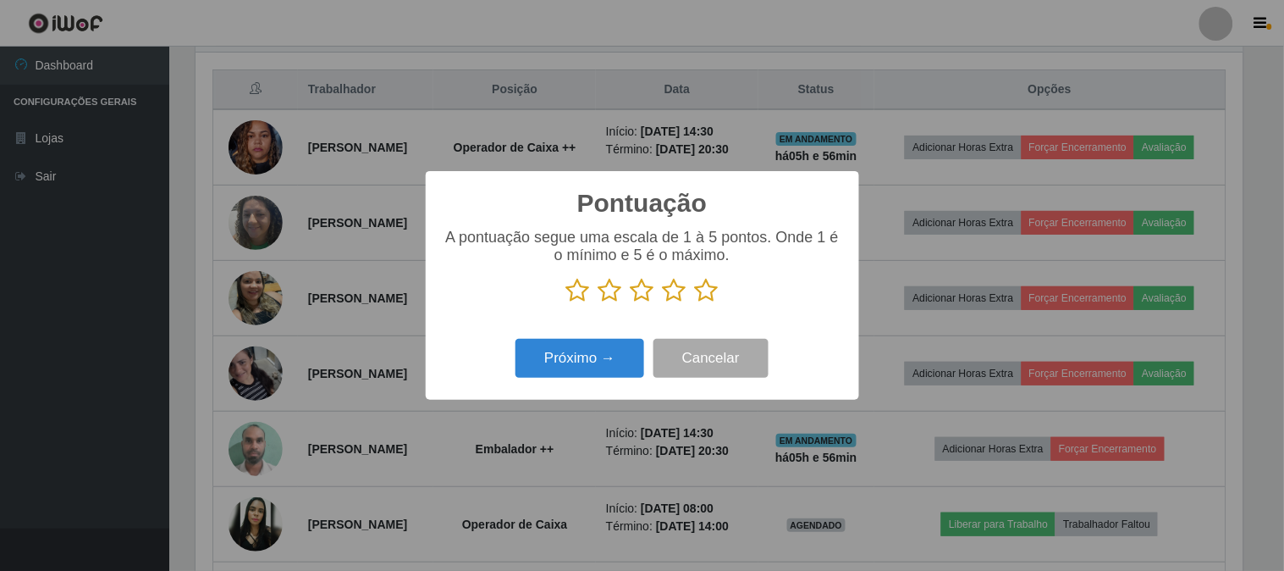
click at [714, 291] on icon at bounding box center [707, 290] width 24 height 25
click at [695, 303] on input "radio" at bounding box center [695, 303] width 0 height 0
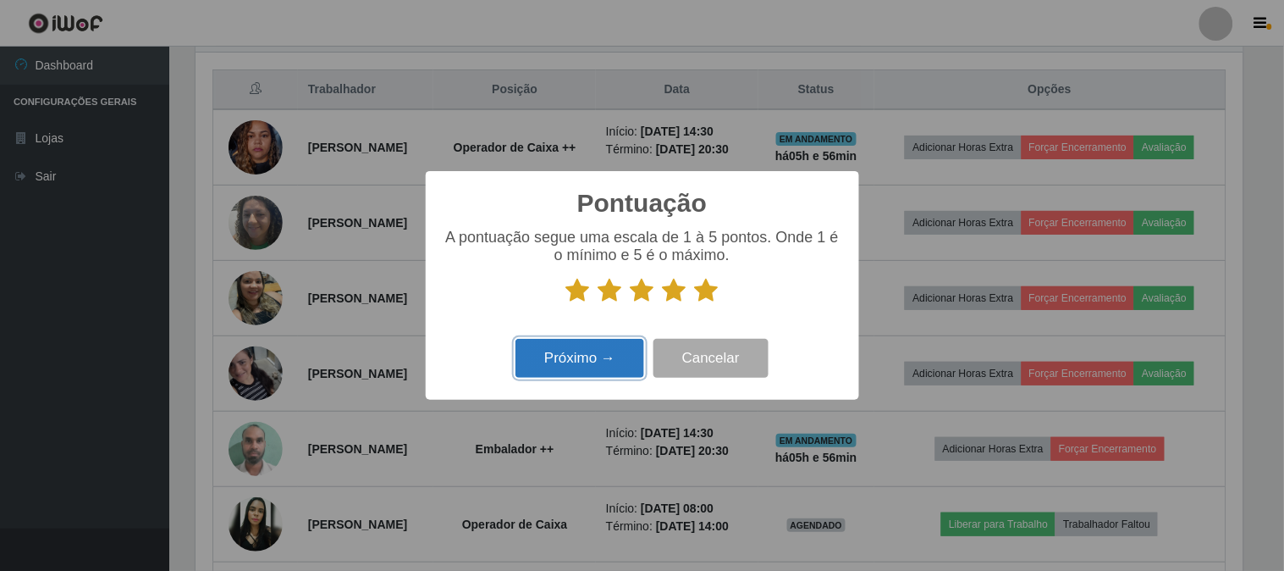
click at [578, 362] on button "Próximo →" at bounding box center [580, 359] width 129 height 40
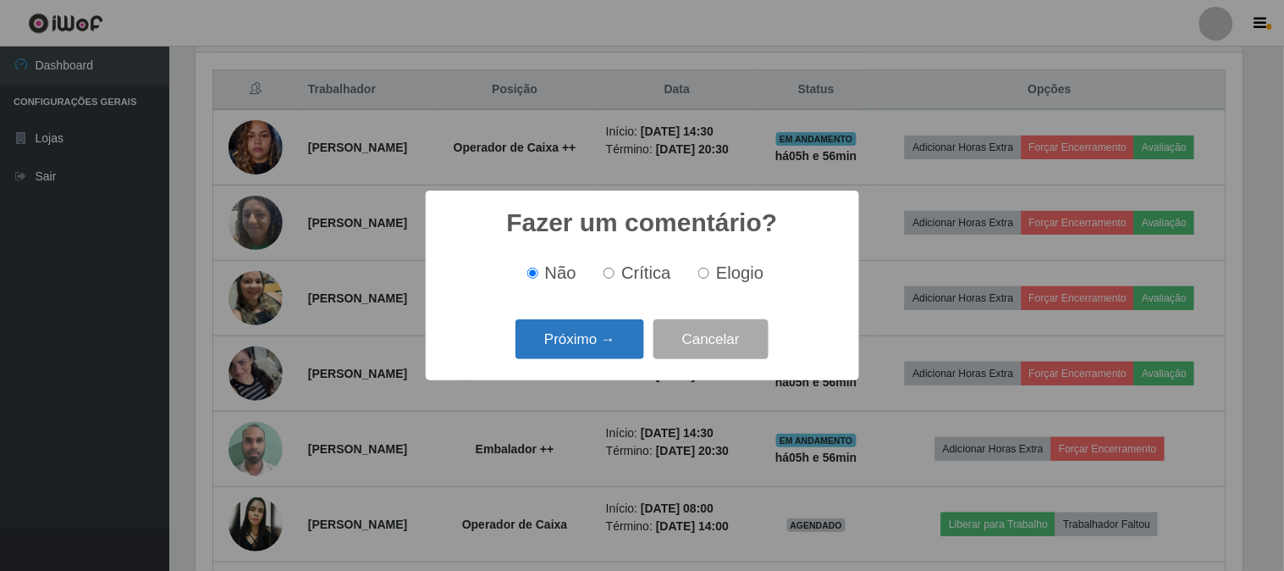
click at [588, 345] on button "Próximo →" at bounding box center [580, 339] width 129 height 40
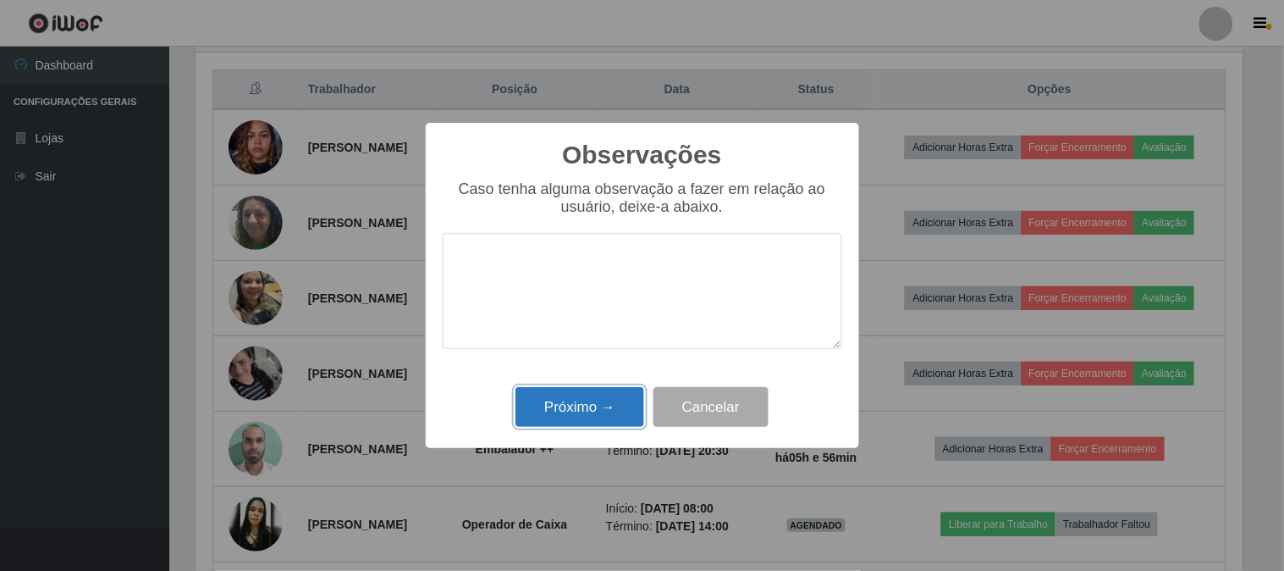
click at [574, 417] on button "Próximo →" at bounding box center [580, 407] width 129 height 40
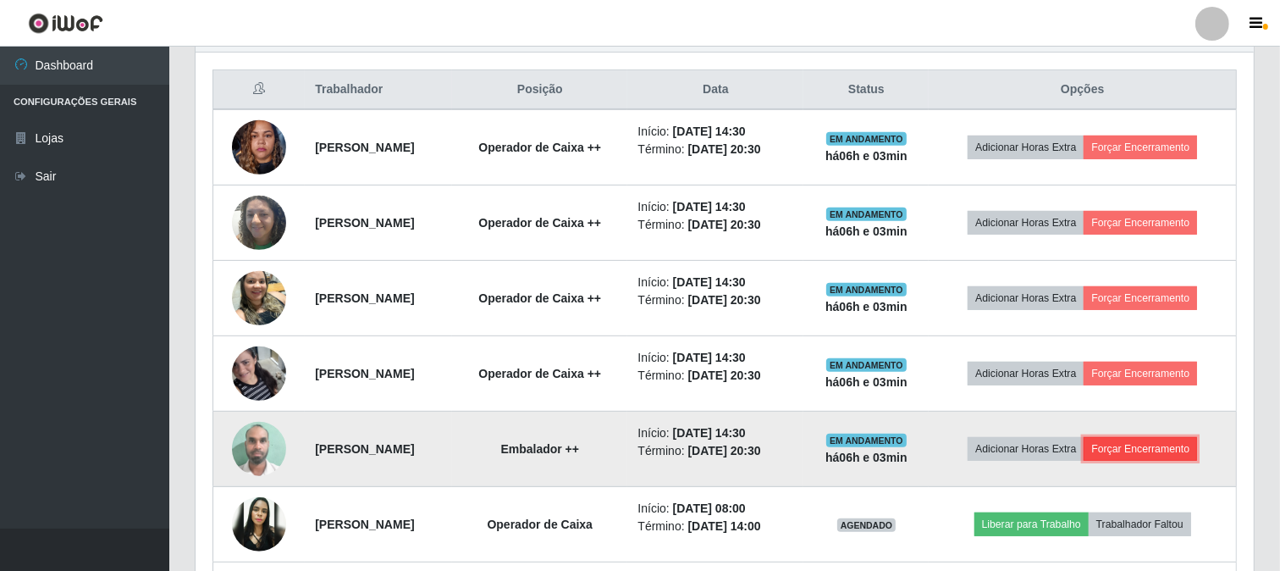
click at [1138, 445] on button "Forçar Encerramento" at bounding box center [1140, 449] width 113 height 24
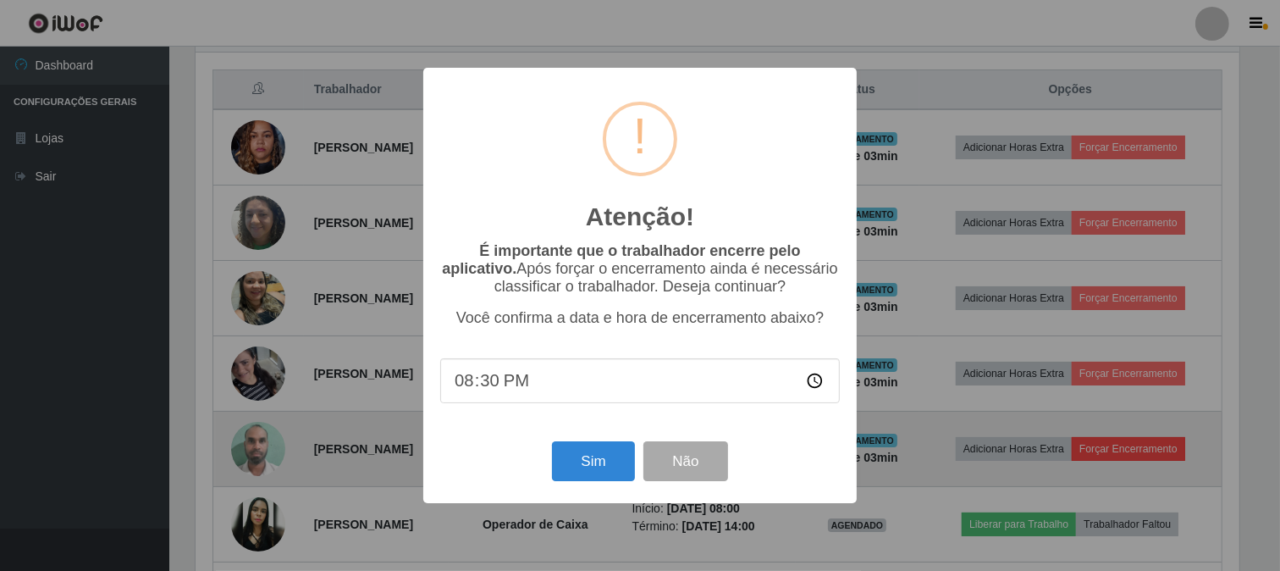
scroll to position [351, 1047]
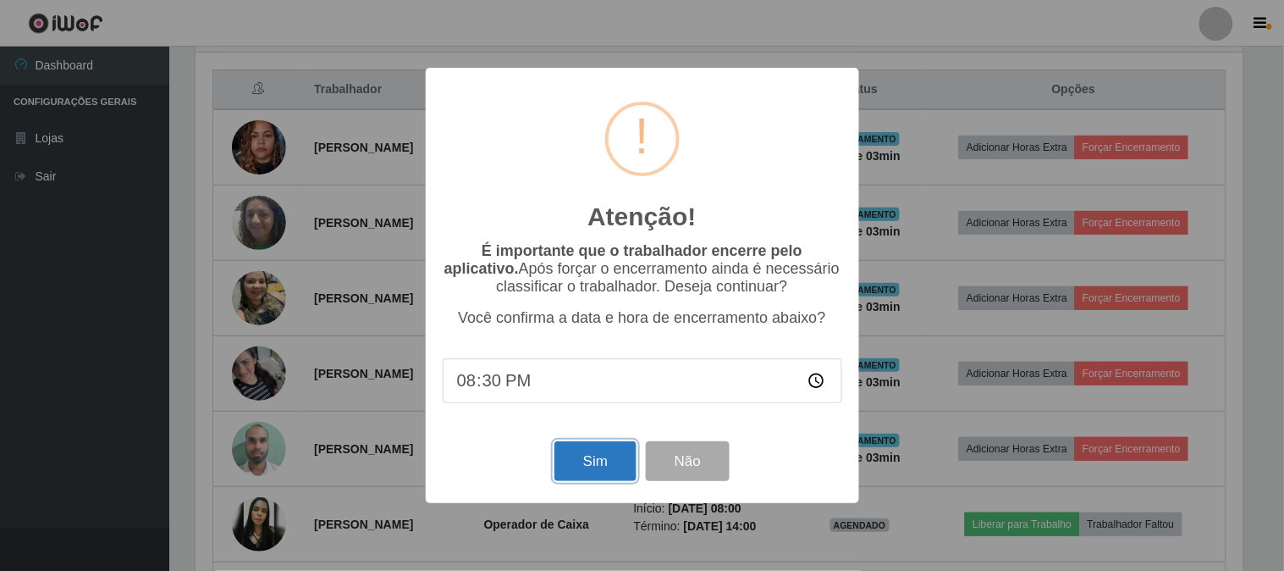
click at [587, 452] on button "Sim" at bounding box center [596, 461] width 82 height 40
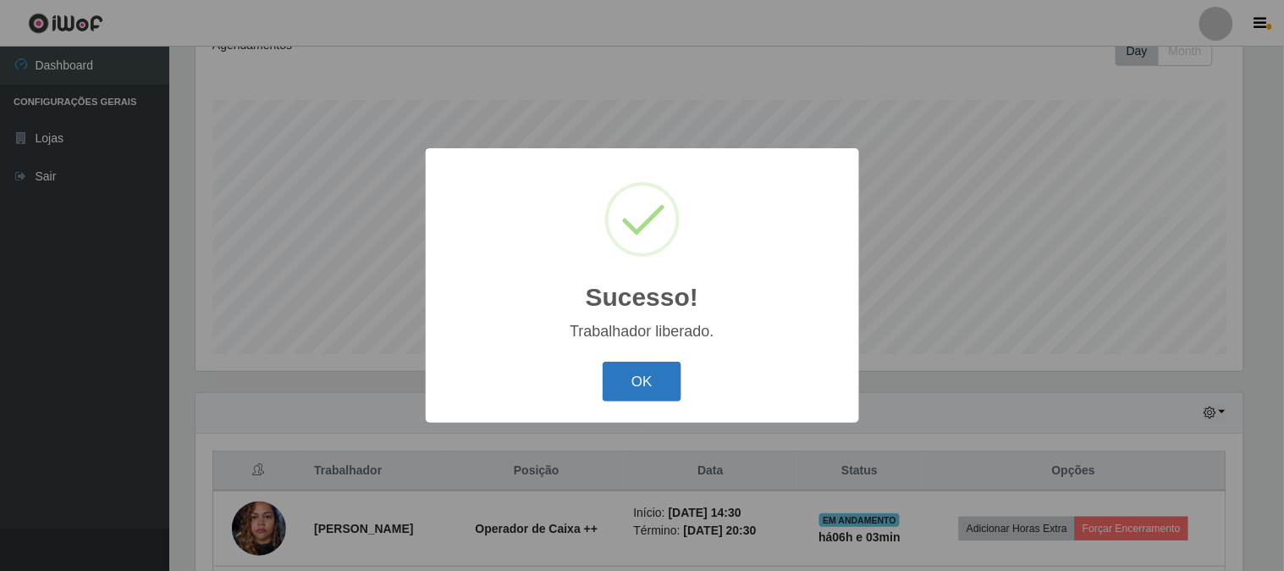
click at [636, 378] on button "OK" at bounding box center [642, 382] width 79 height 40
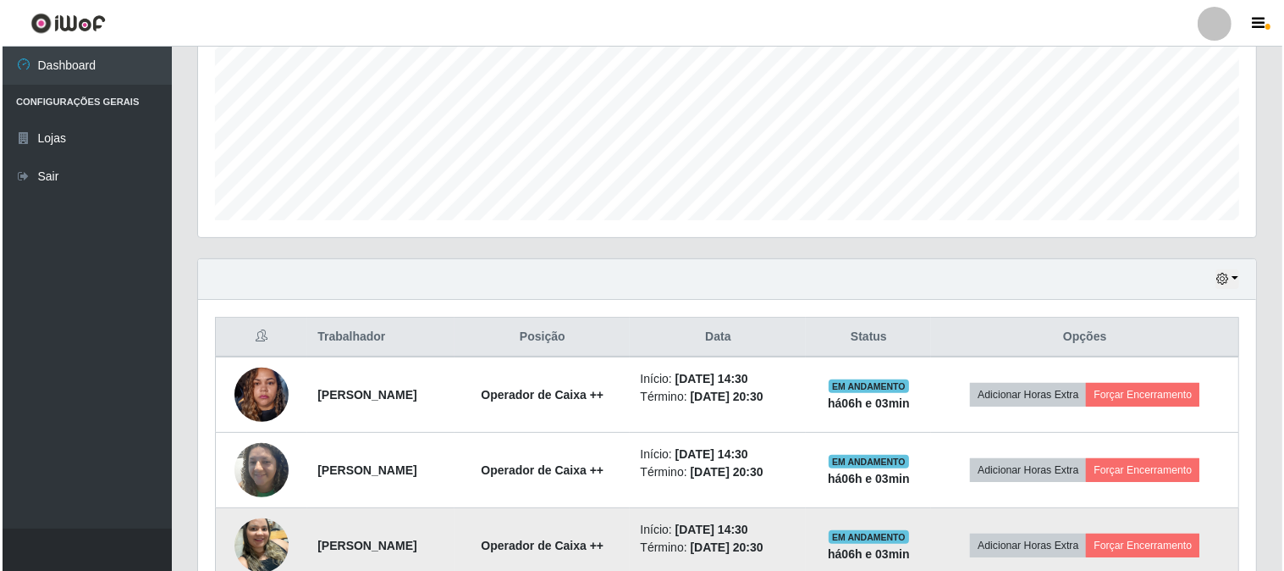
scroll to position [534, 0]
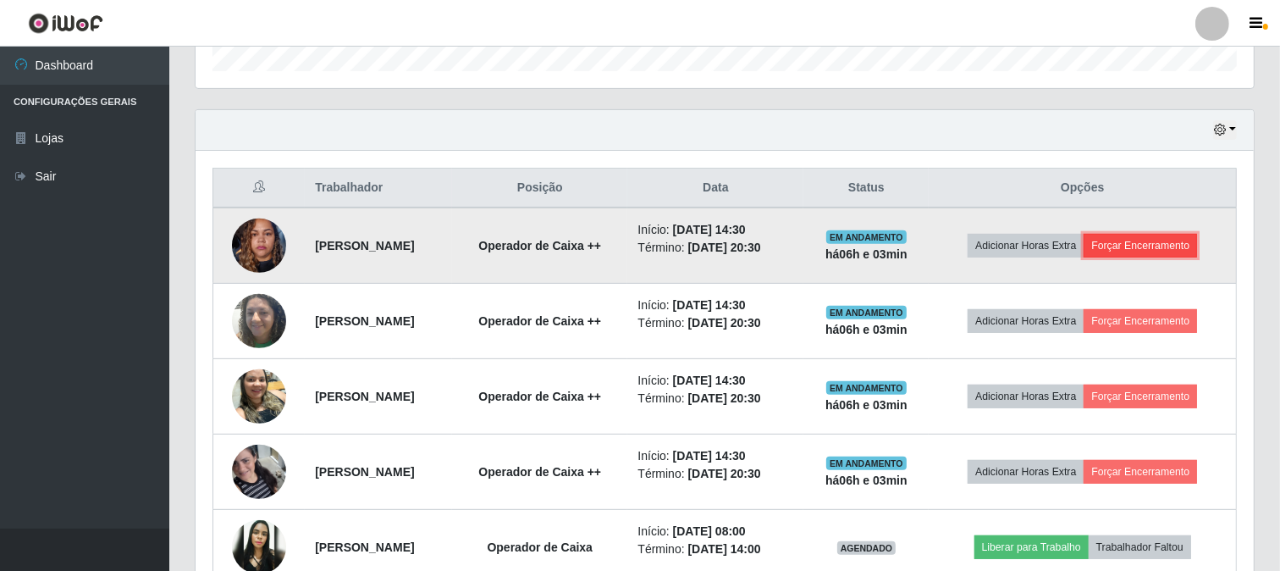
click at [1185, 240] on button "Forçar Encerramento" at bounding box center [1140, 246] width 113 height 24
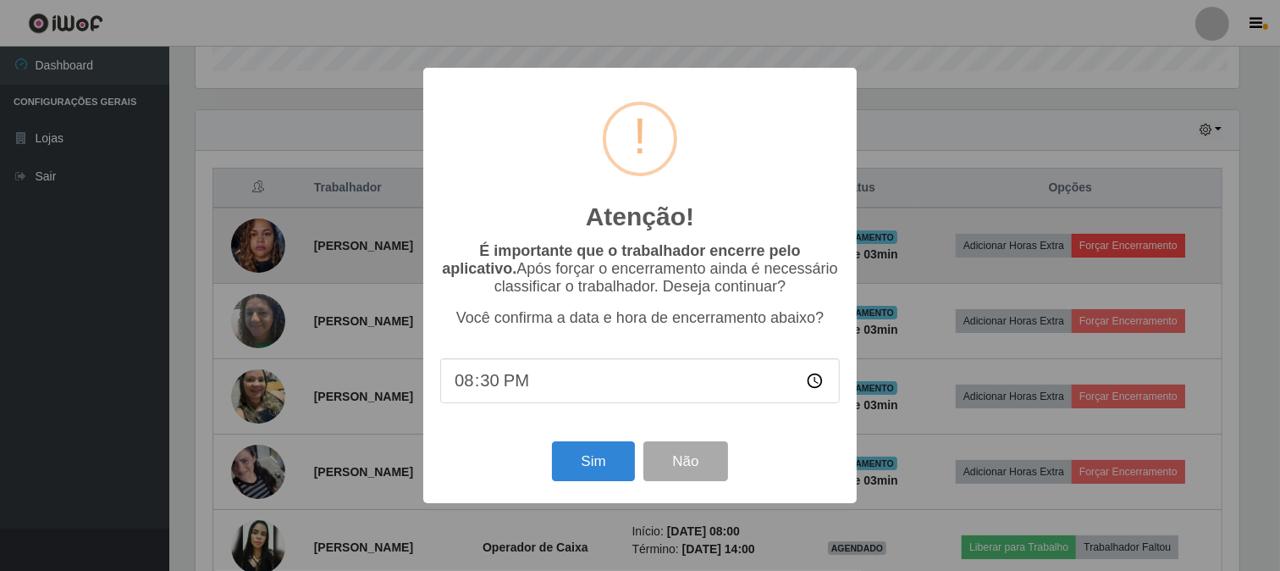
scroll to position [351, 1047]
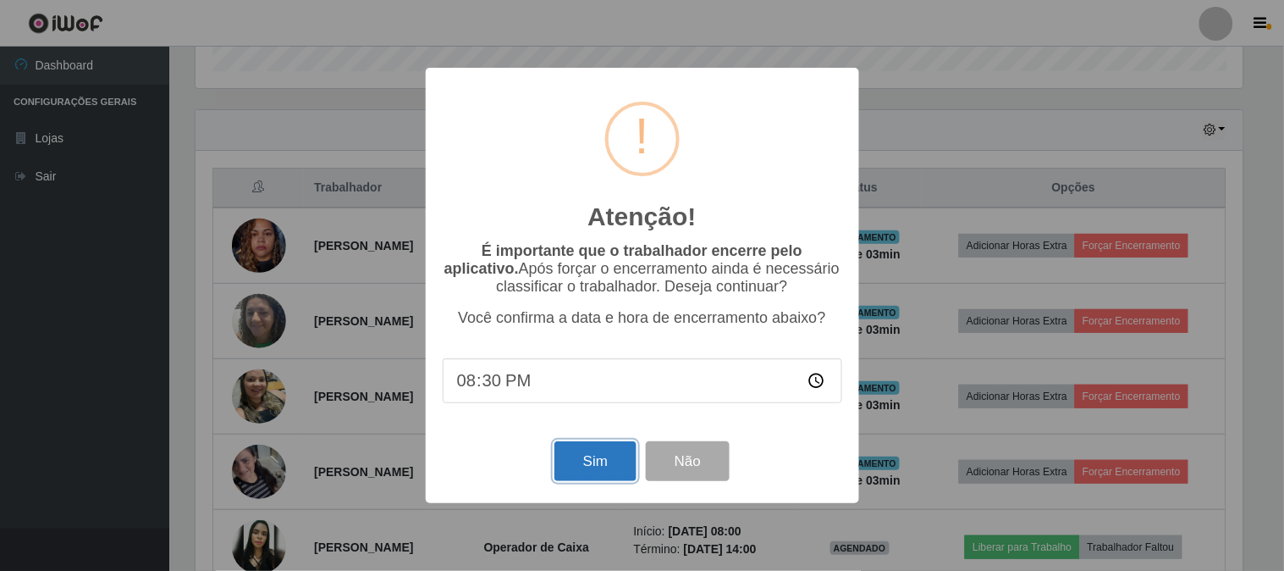
click at [588, 463] on button "Sim" at bounding box center [596, 461] width 82 height 40
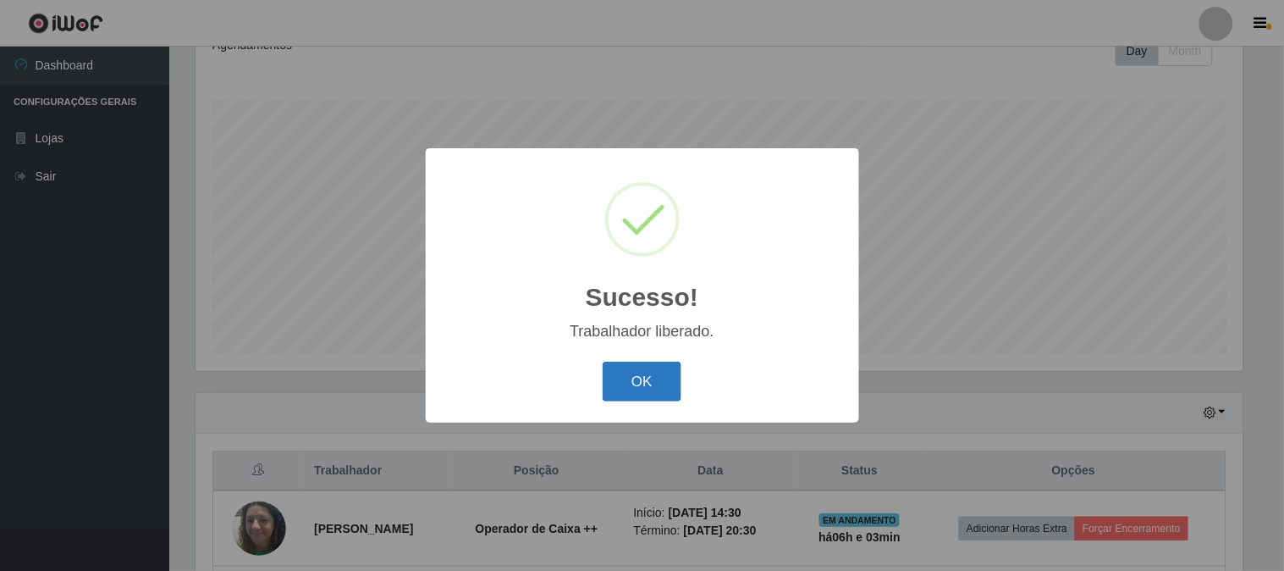
click at [639, 378] on button "OK" at bounding box center [642, 382] width 79 height 40
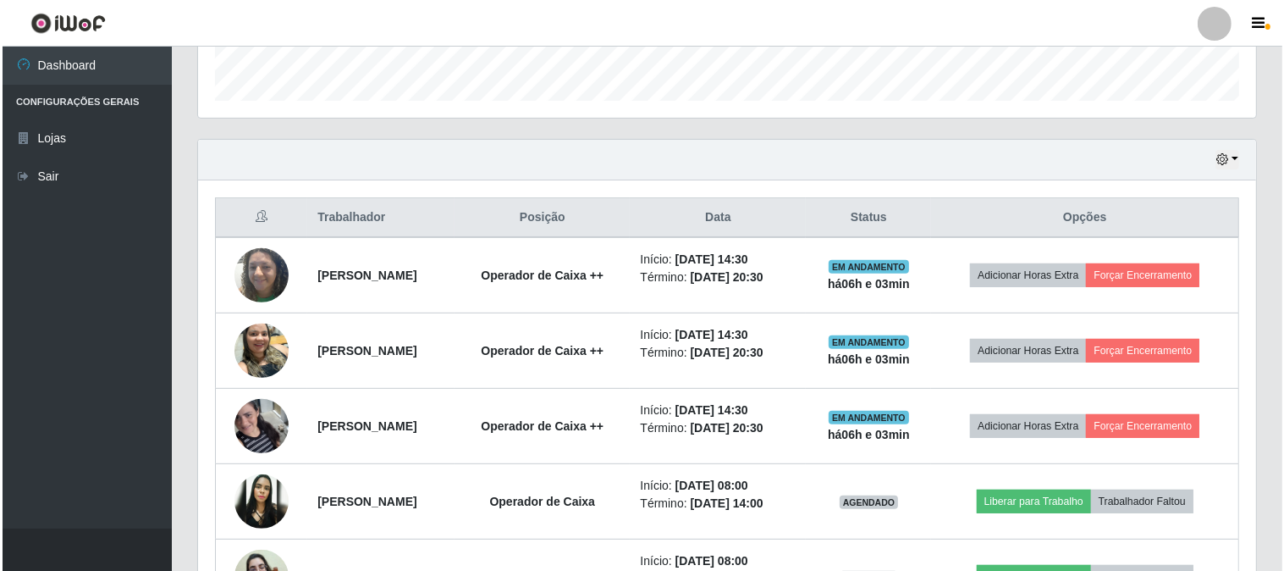
scroll to position [534, 0]
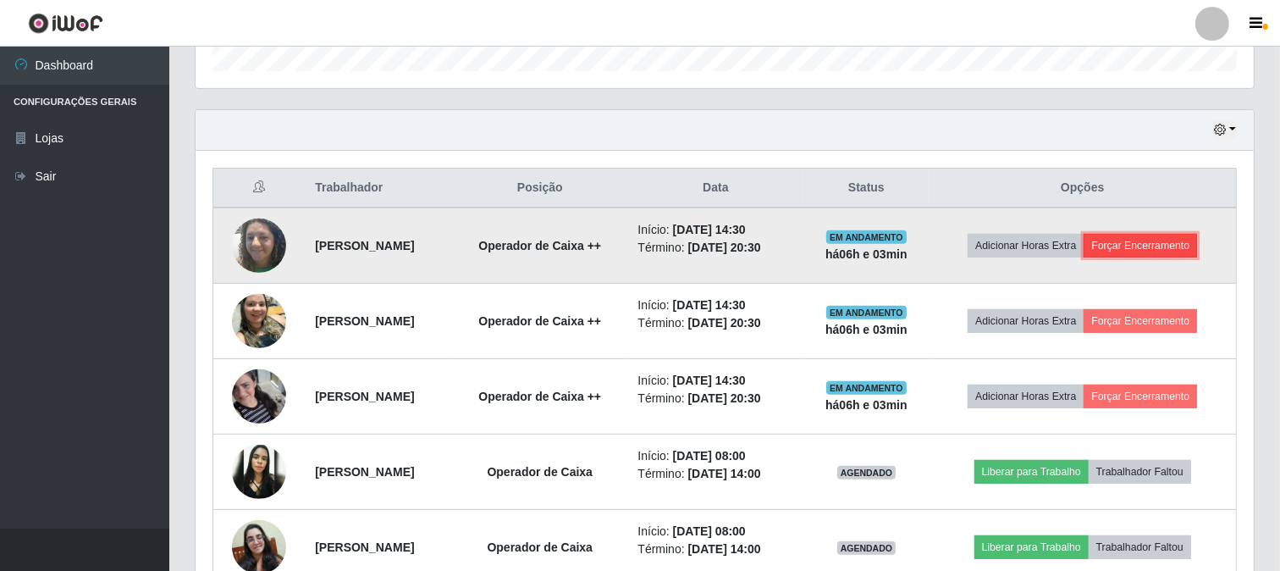
click at [1186, 240] on button "Forçar Encerramento" at bounding box center [1140, 246] width 113 height 24
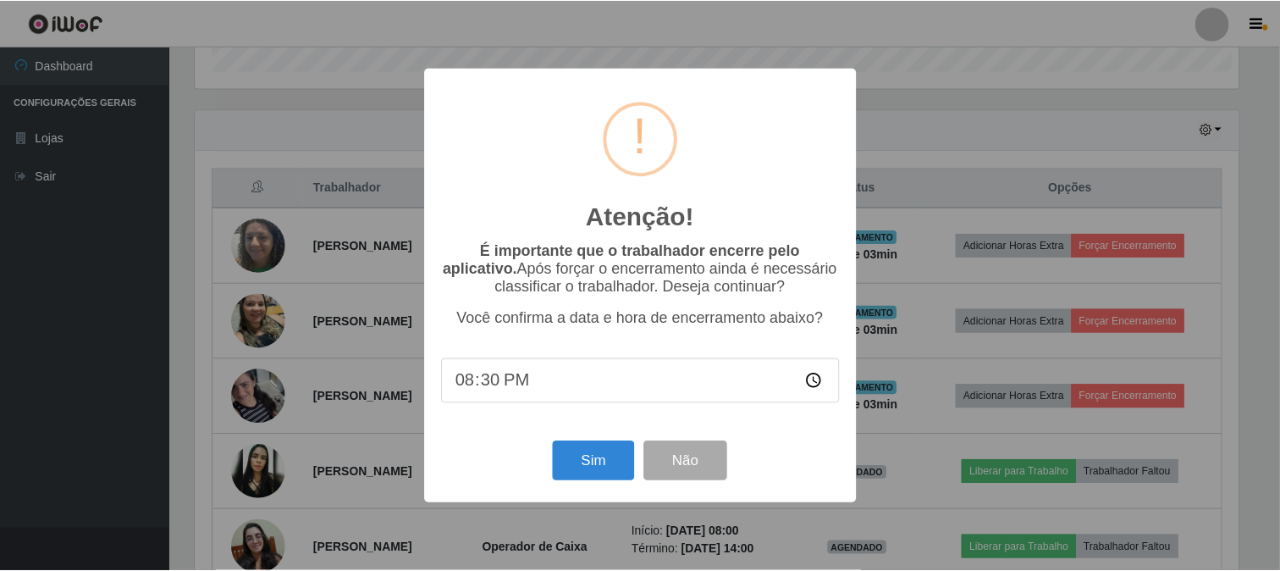
scroll to position [351, 1047]
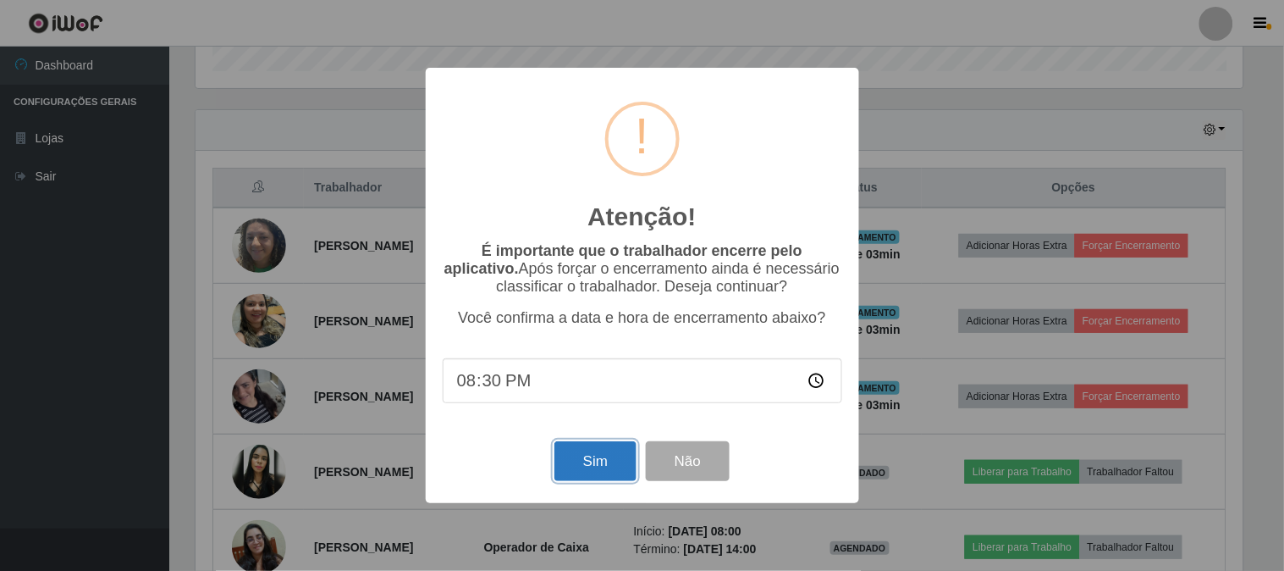
click at [613, 463] on button "Sim" at bounding box center [596, 461] width 82 height 40
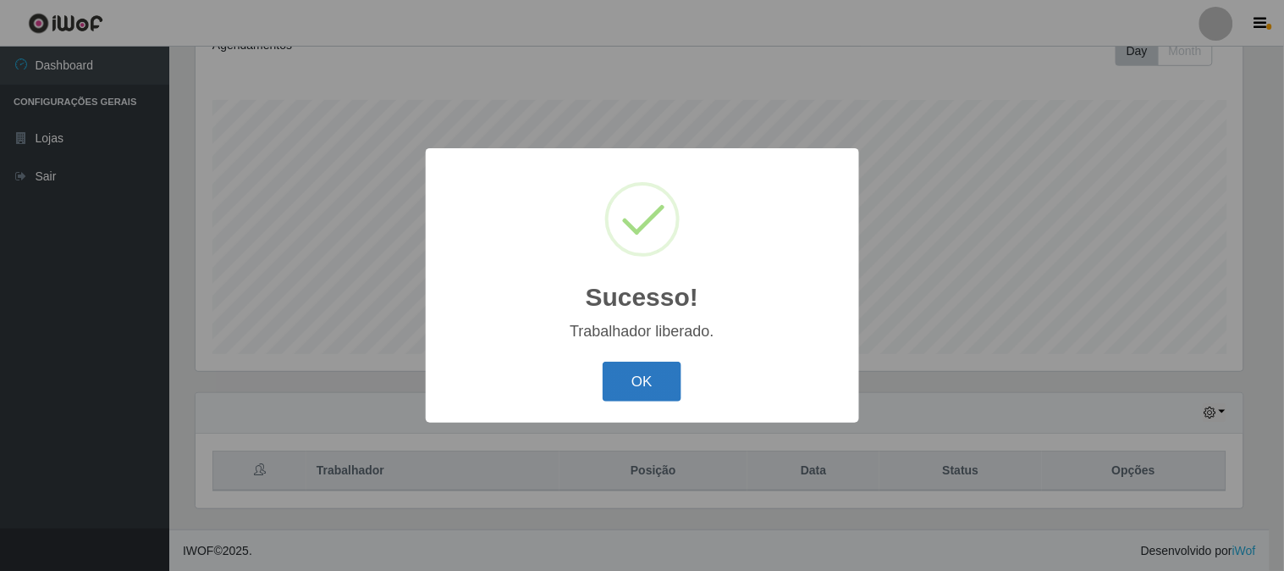
click at [654, 373] on button "OK" at bounding box center [642, 382] width 79 height 40
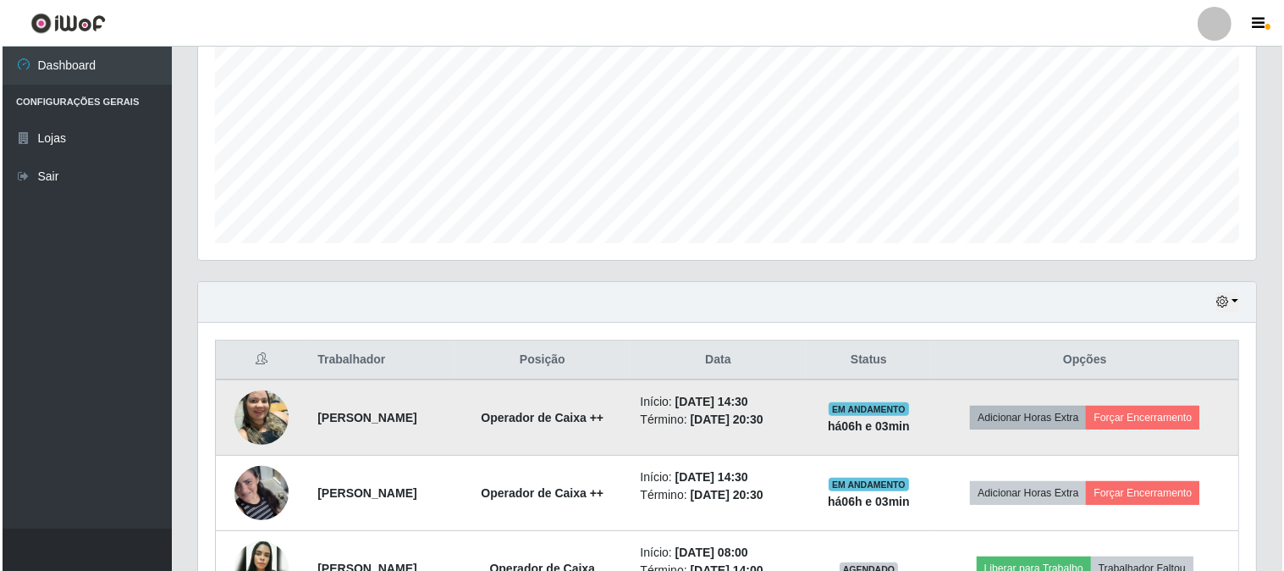
scroll to position [440, 0]
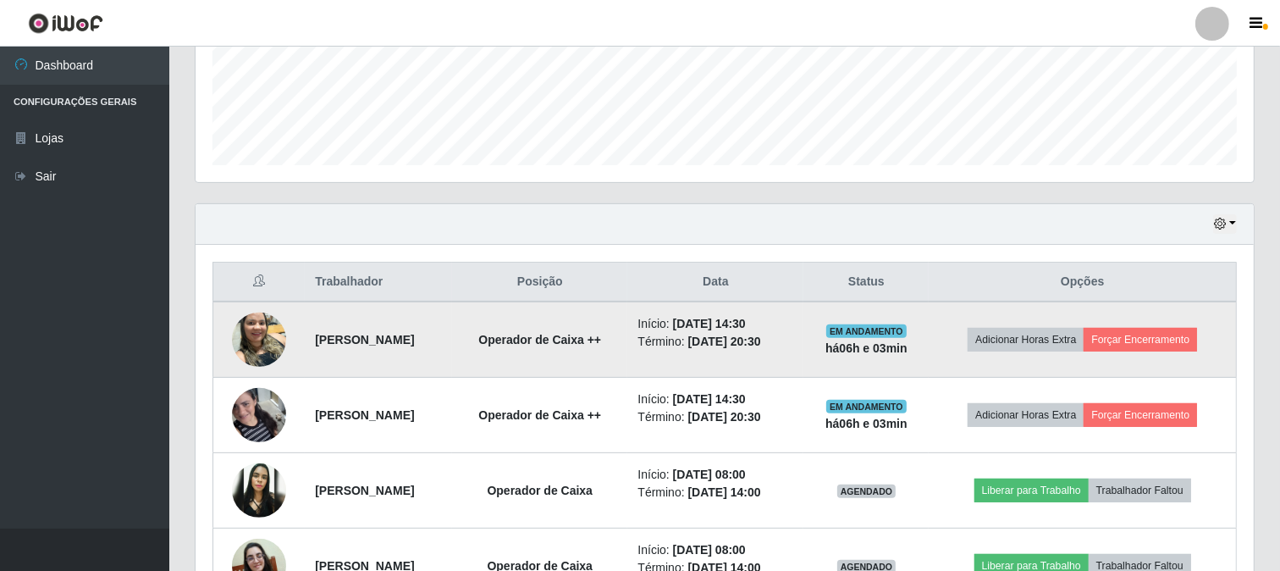
click at [1160, 323] on td "Adicionar Horas Extra Forçar Encerramento" at bounding box center [1082, 339] width 307 height 76
click at [1152, 334] on button "Forçar Encerramento" at bounding box center [1140, 340] width 113 height 24
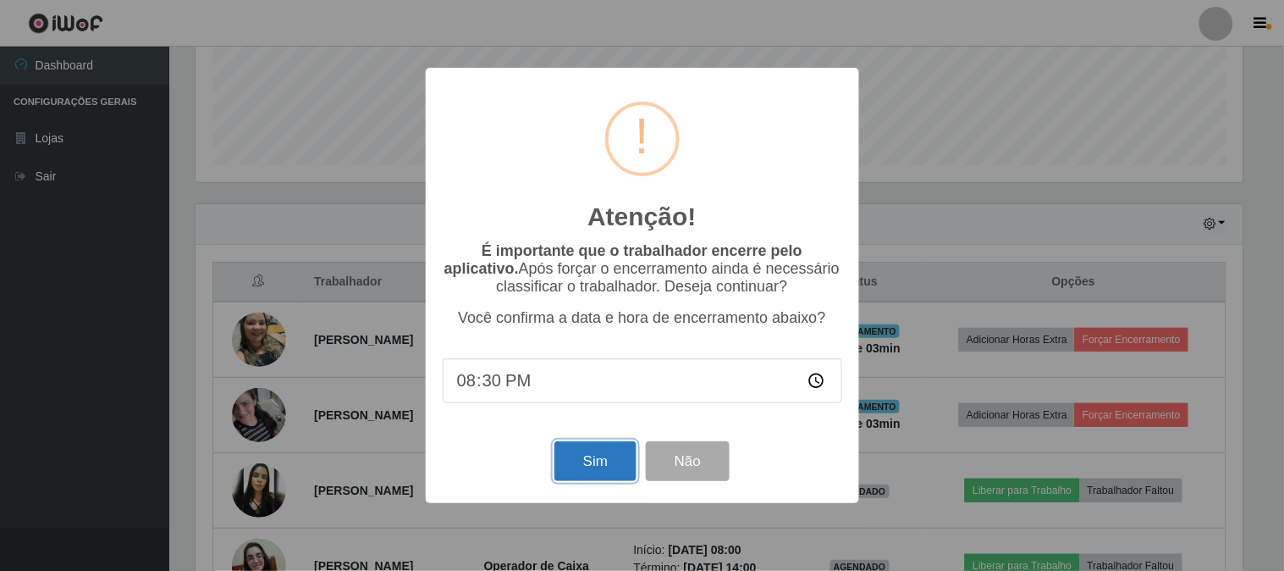
click at [594, 464] on button "Sim" at bounding box center [596, 461] width 82 height 40
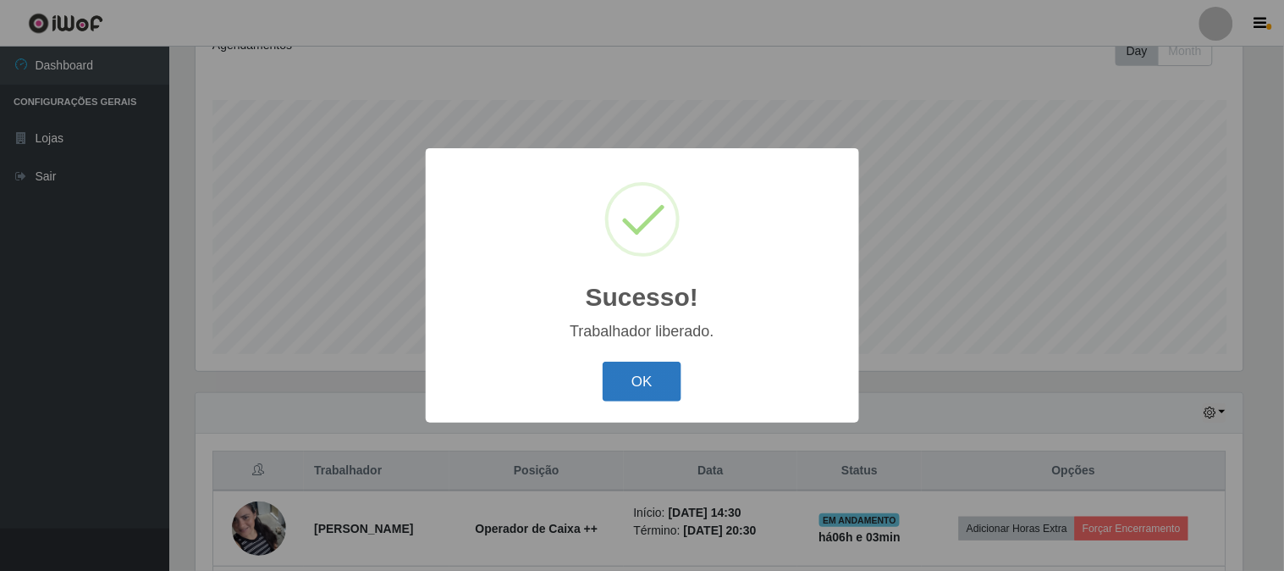
click at [657, 378] on button "OK" at bounding box center [642, 382] width 79 height 40
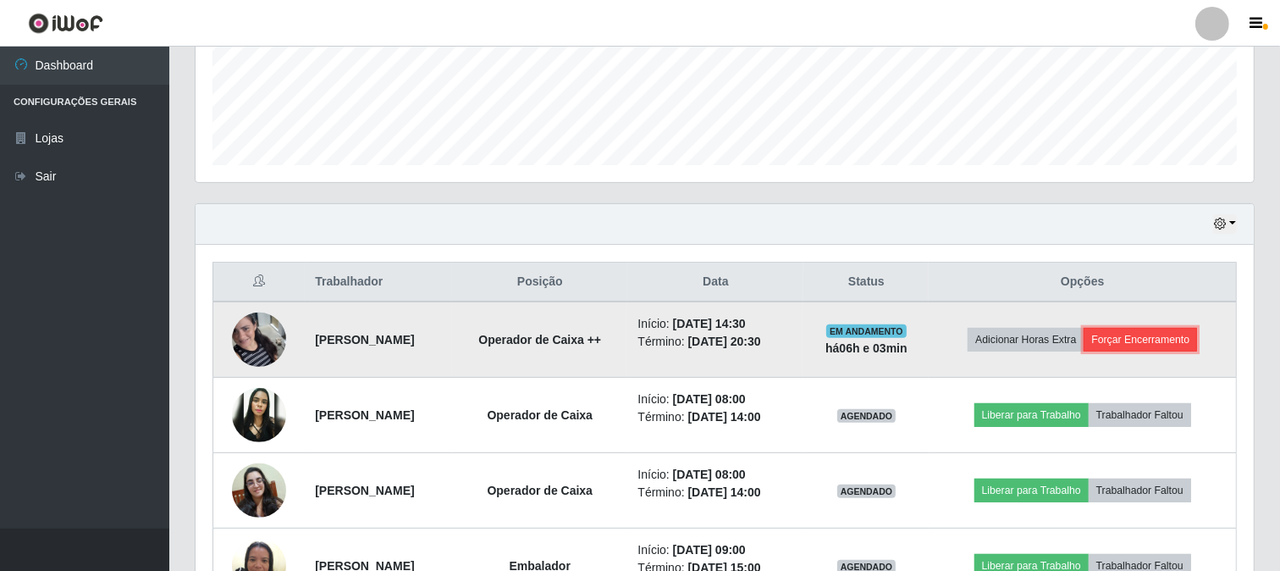
click at [1143, 331] on button "Forçar Encerramento" at bounding box center [1140, 340] width 113 height 24
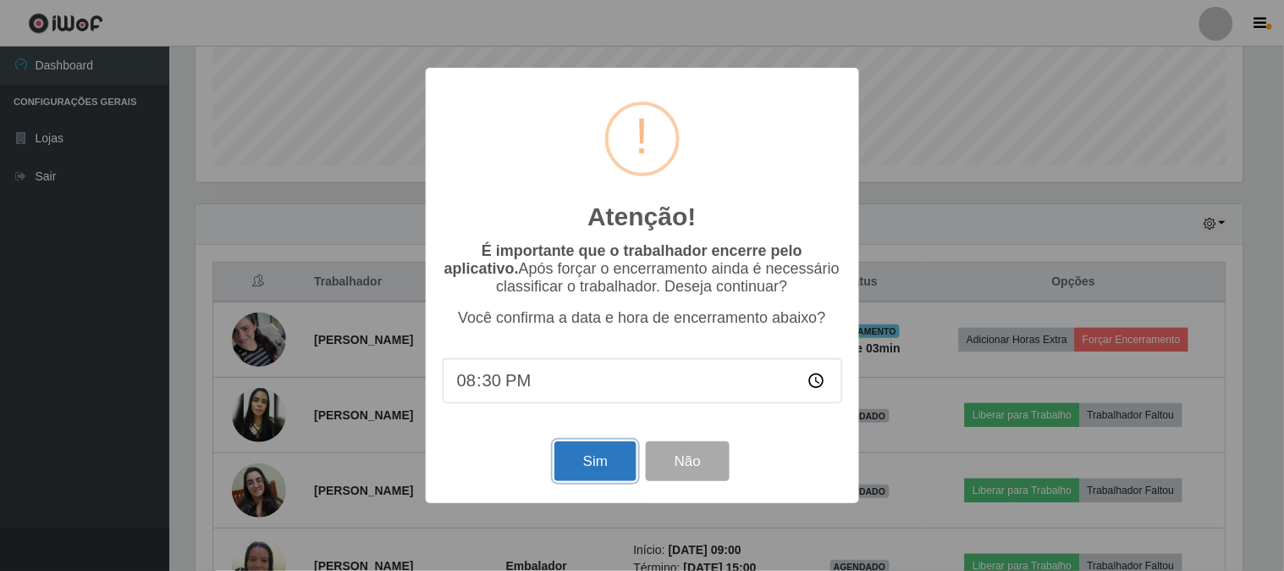
click at [574, 460] on button "Sim" at bounding box center [596, 461] width 82 height 40
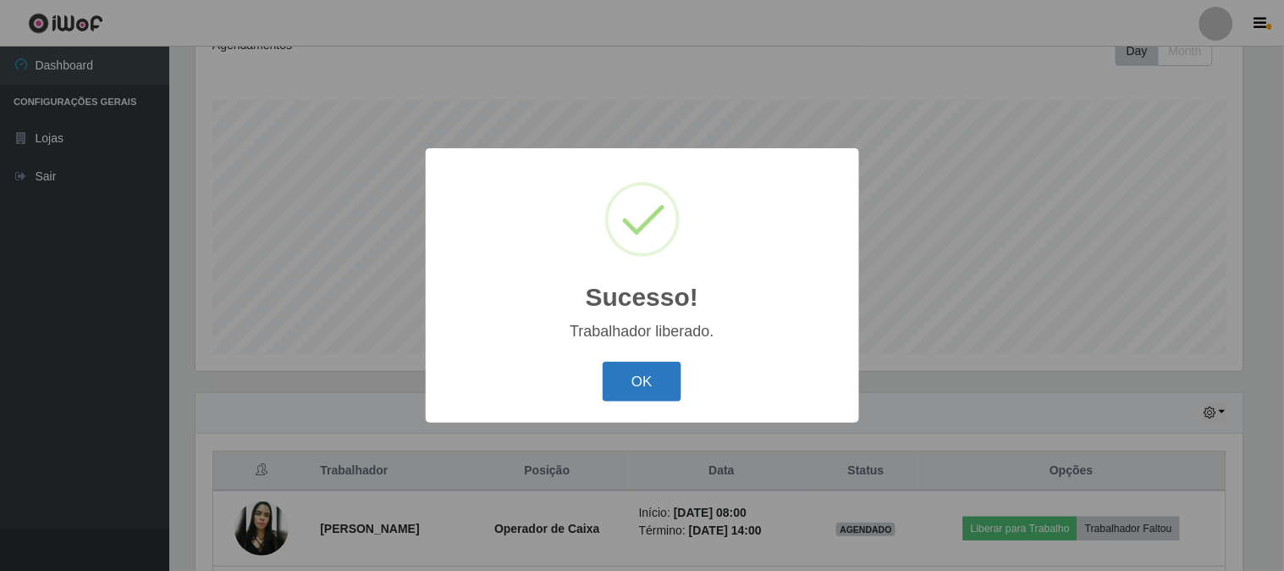
click at [649, 378] on button "OK" at bounding box center [642, 382] width 79 height 40
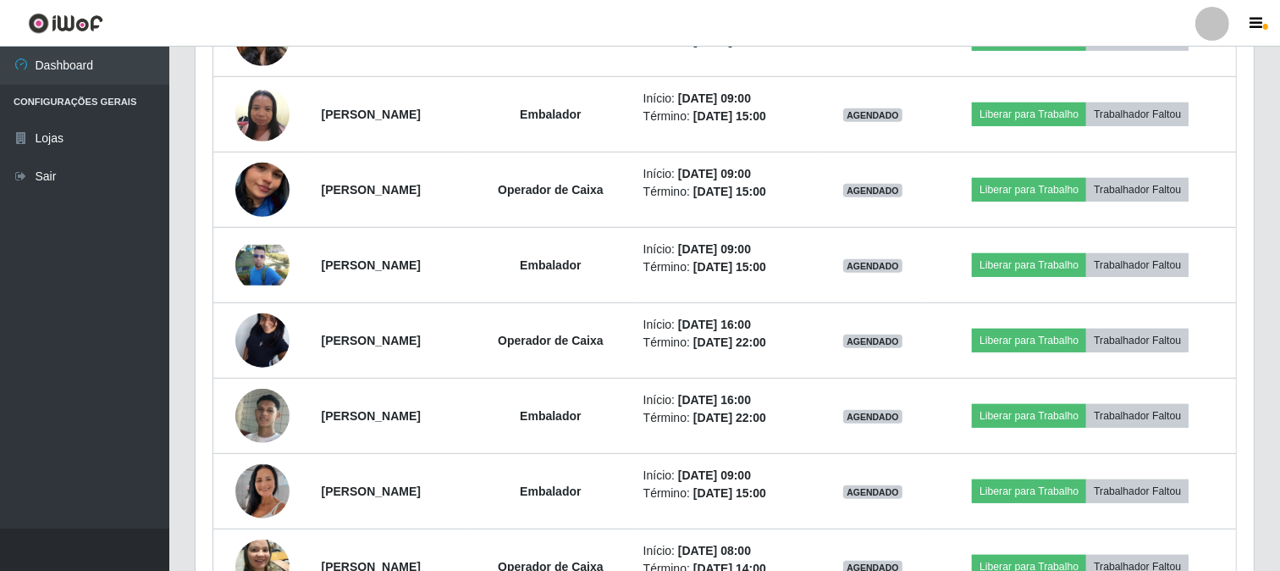
scroll to position [251, 0]
